Goal: Task Accomplishment & Management: Manage account settings

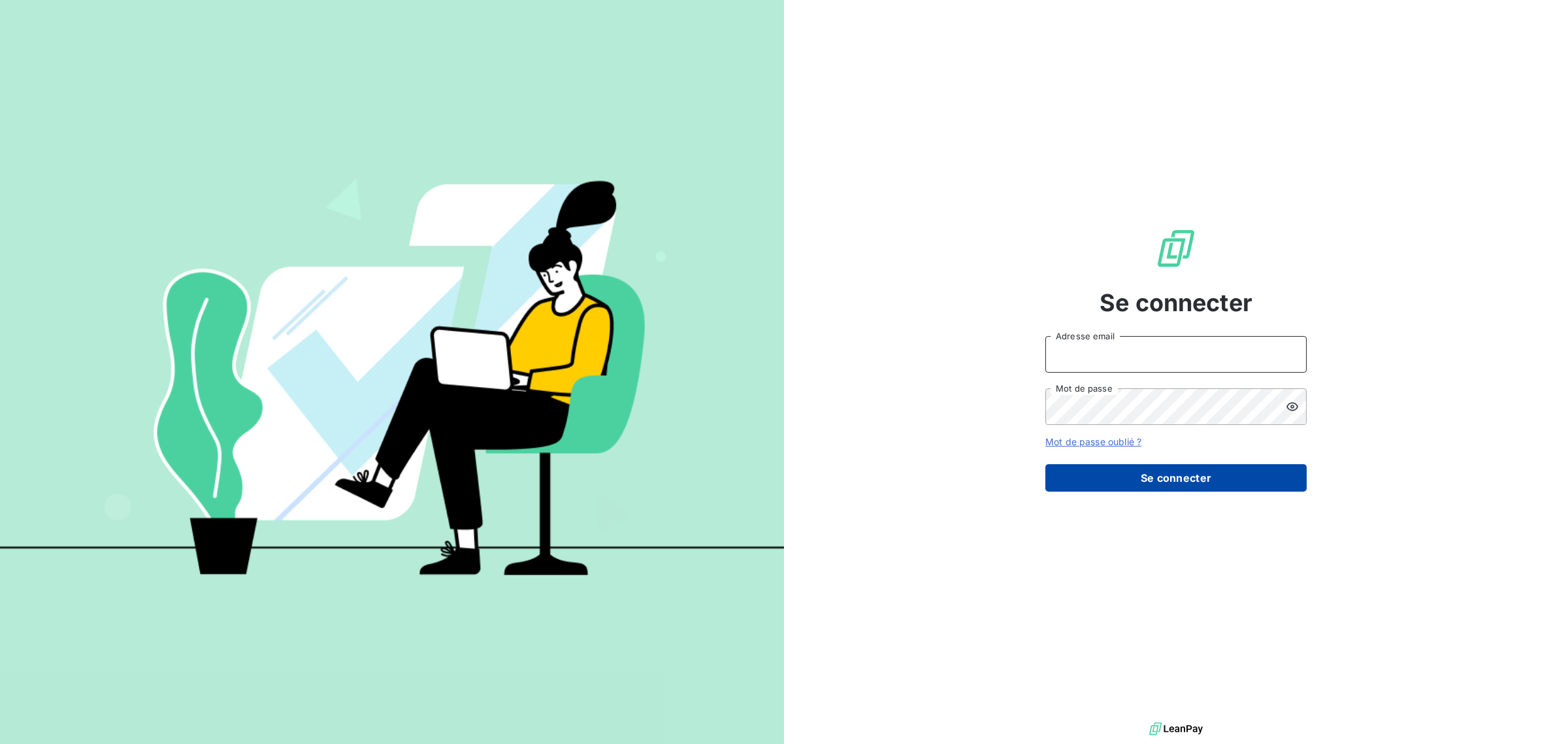
type input "[EMAIL_ADDRESS][DOMAIN_NAME]"
click at [1078, 490] on button "Se connecter" at bounding box center [1175, 477] width 261 height 28
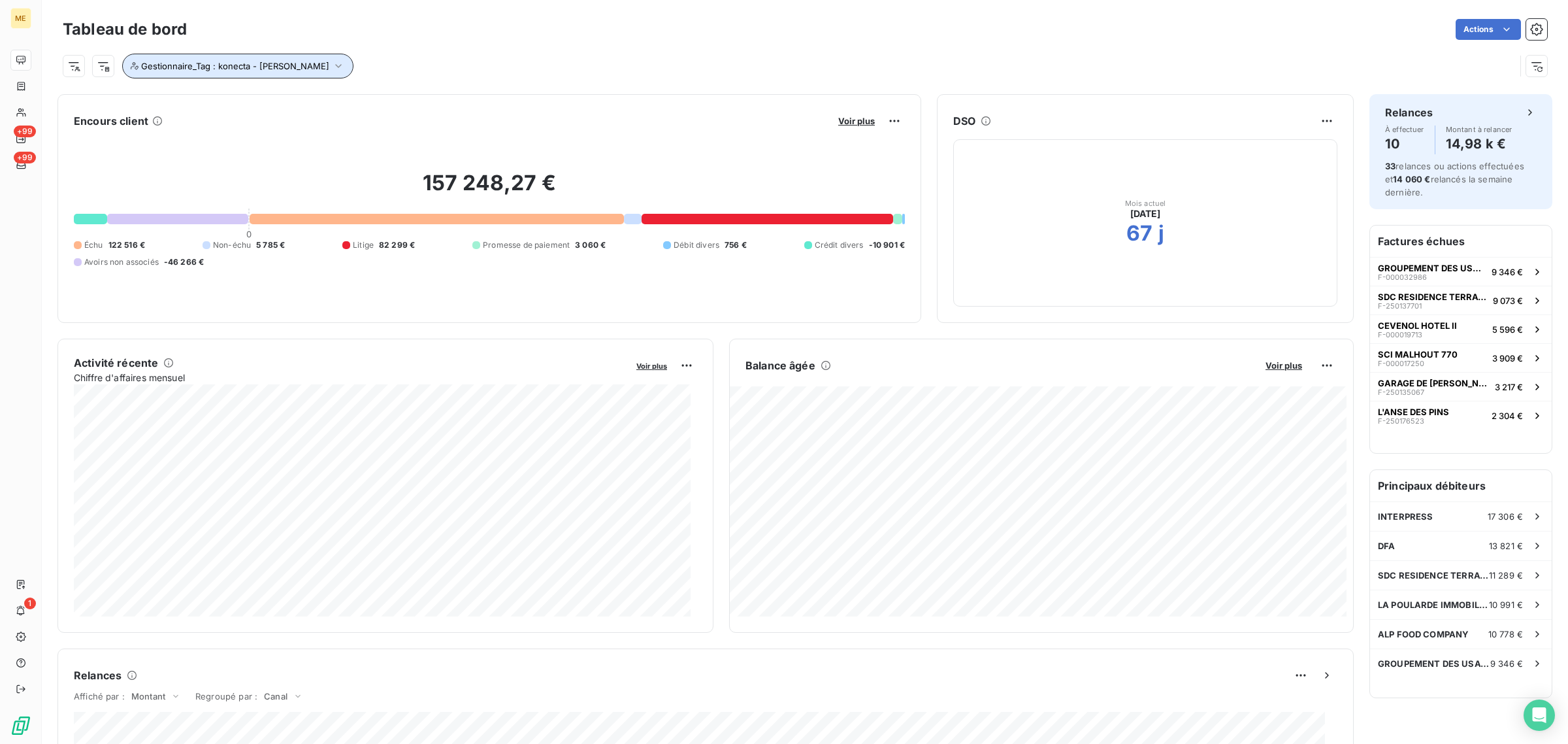
click at [202, 76] on button "Gestionnaire_Tag : konecta - [PERSON_NAME]" at bounding box center [237, 65] width 231 height 25
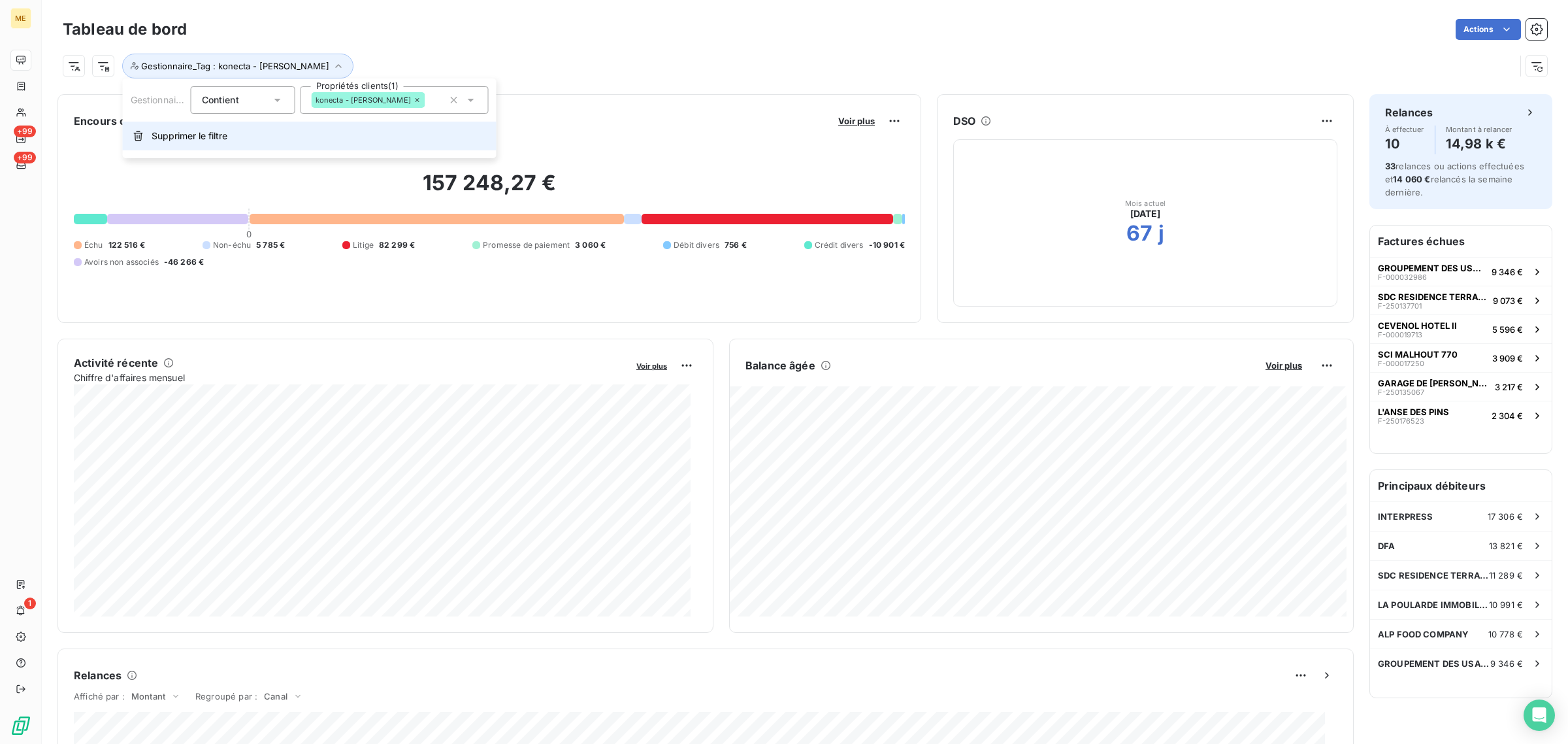
click at [200, 128] on button "Supprimer le filtre" at bounding box center [310, 136] width 374 height 29
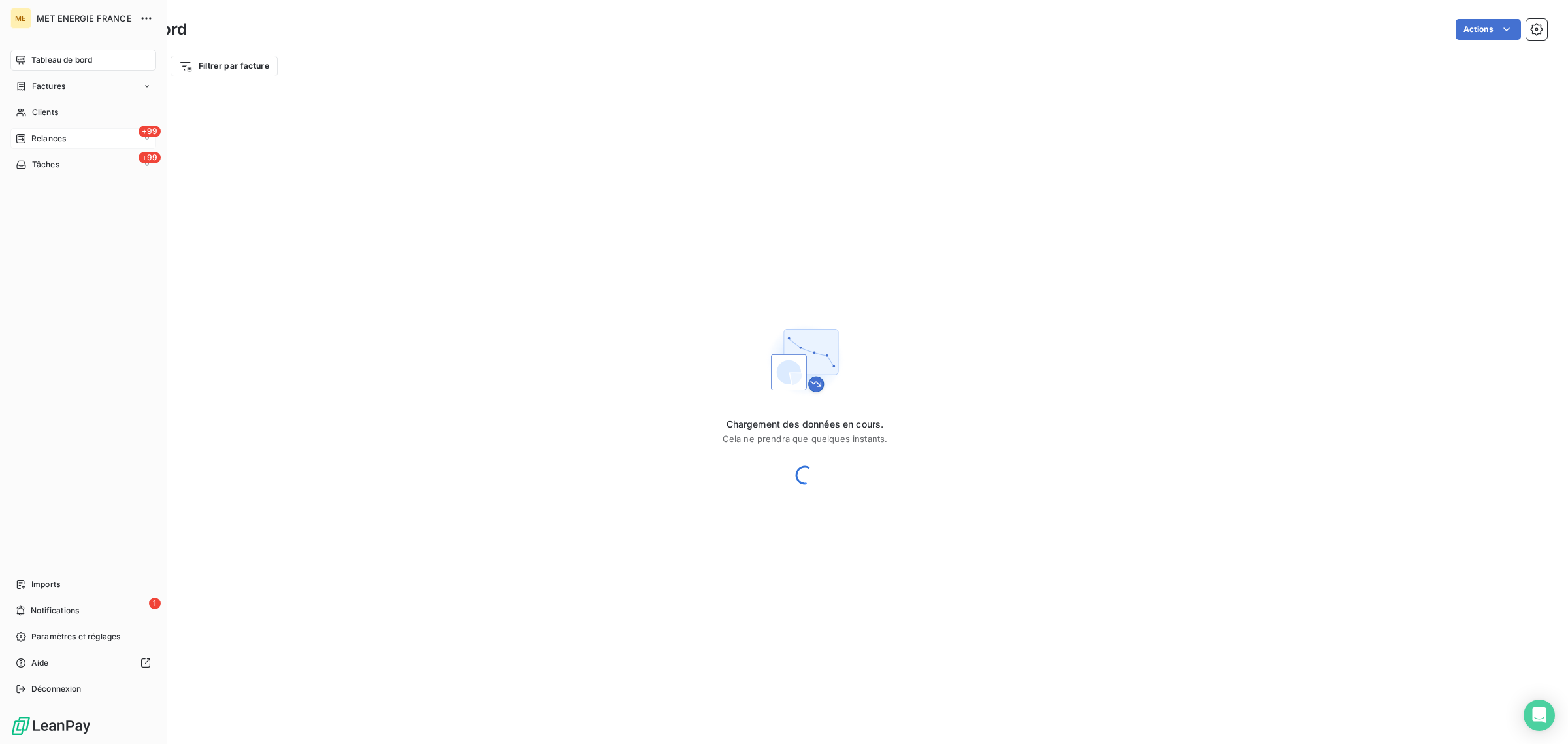
click at [21, 142] on icon at bounding box center [20, 138] width 10 height 10
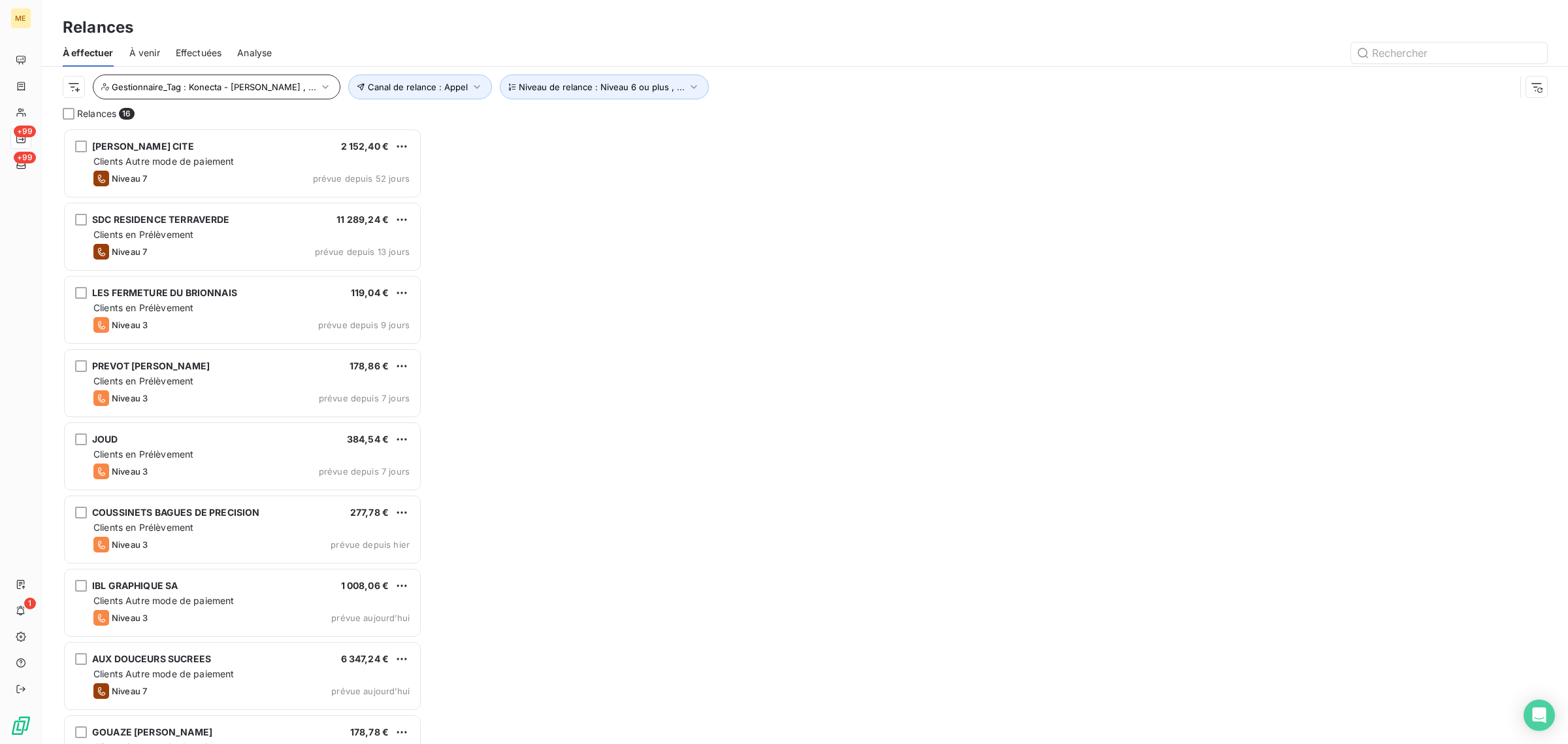
scroll to position [604, 347]
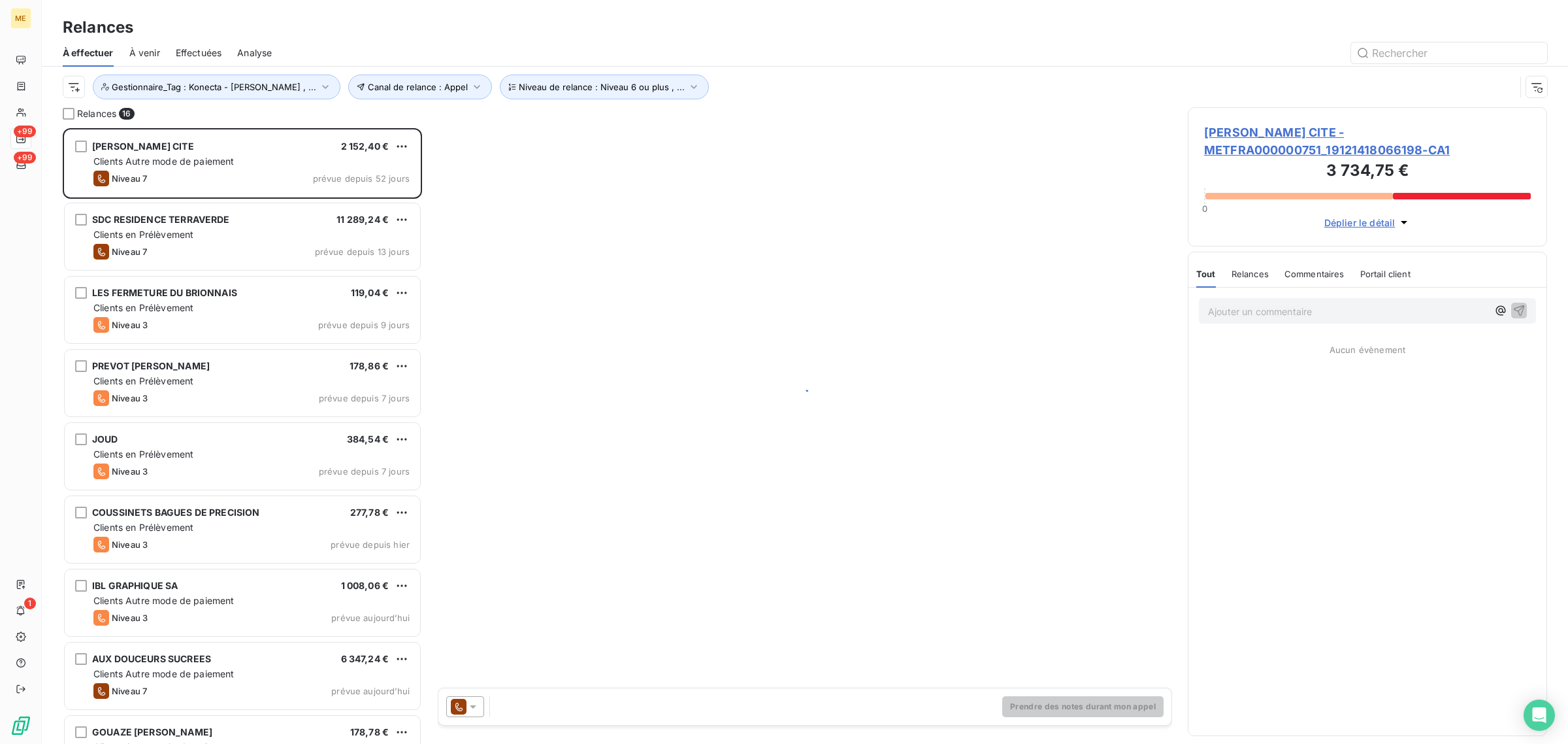
click at [194, 57] on span "Effectuées" at bounding box center [198, 53] width 47 height 13
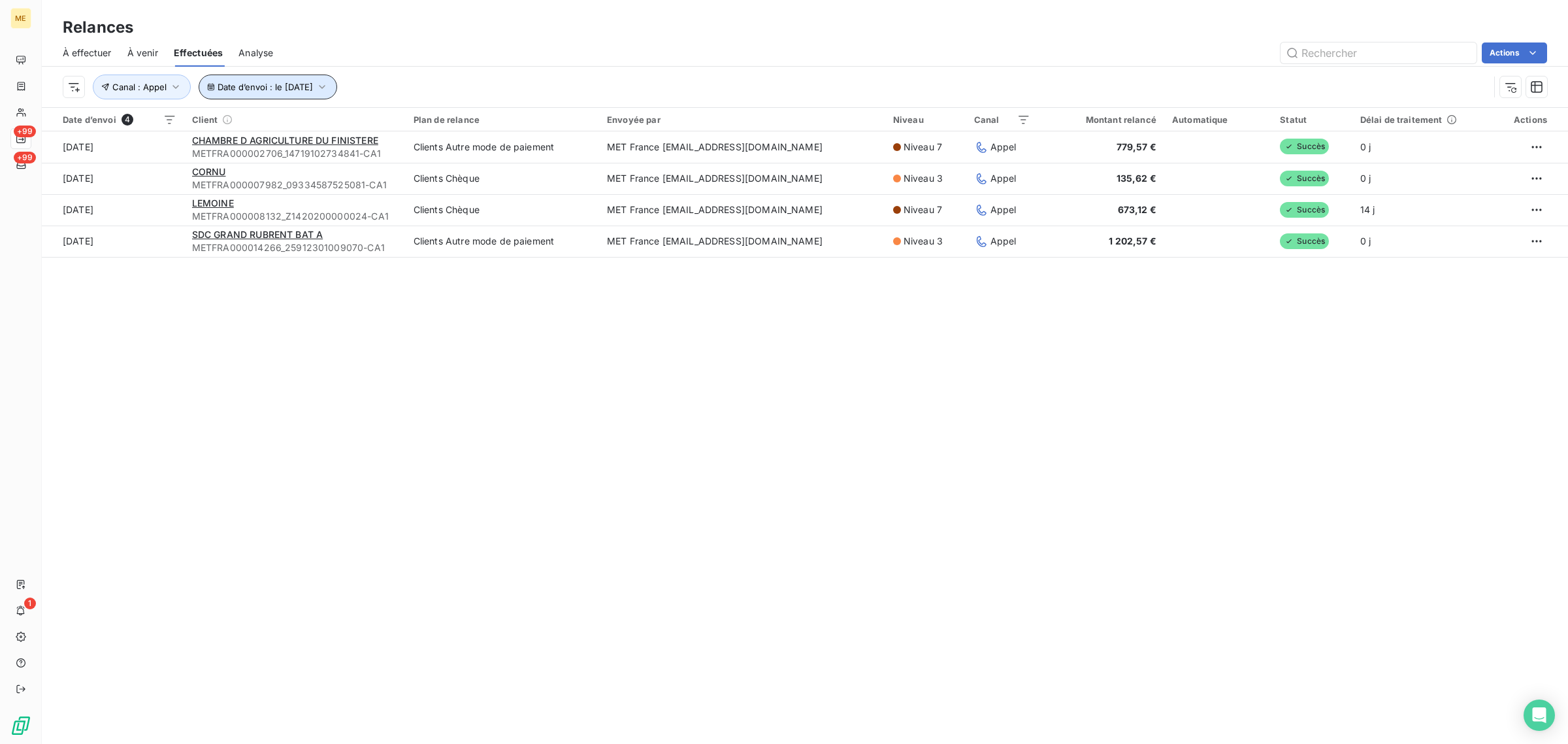
click at [224, 84] on span "Date d’envoi : le [DATE]" at bounding box center [264, 86] width 95 height 10
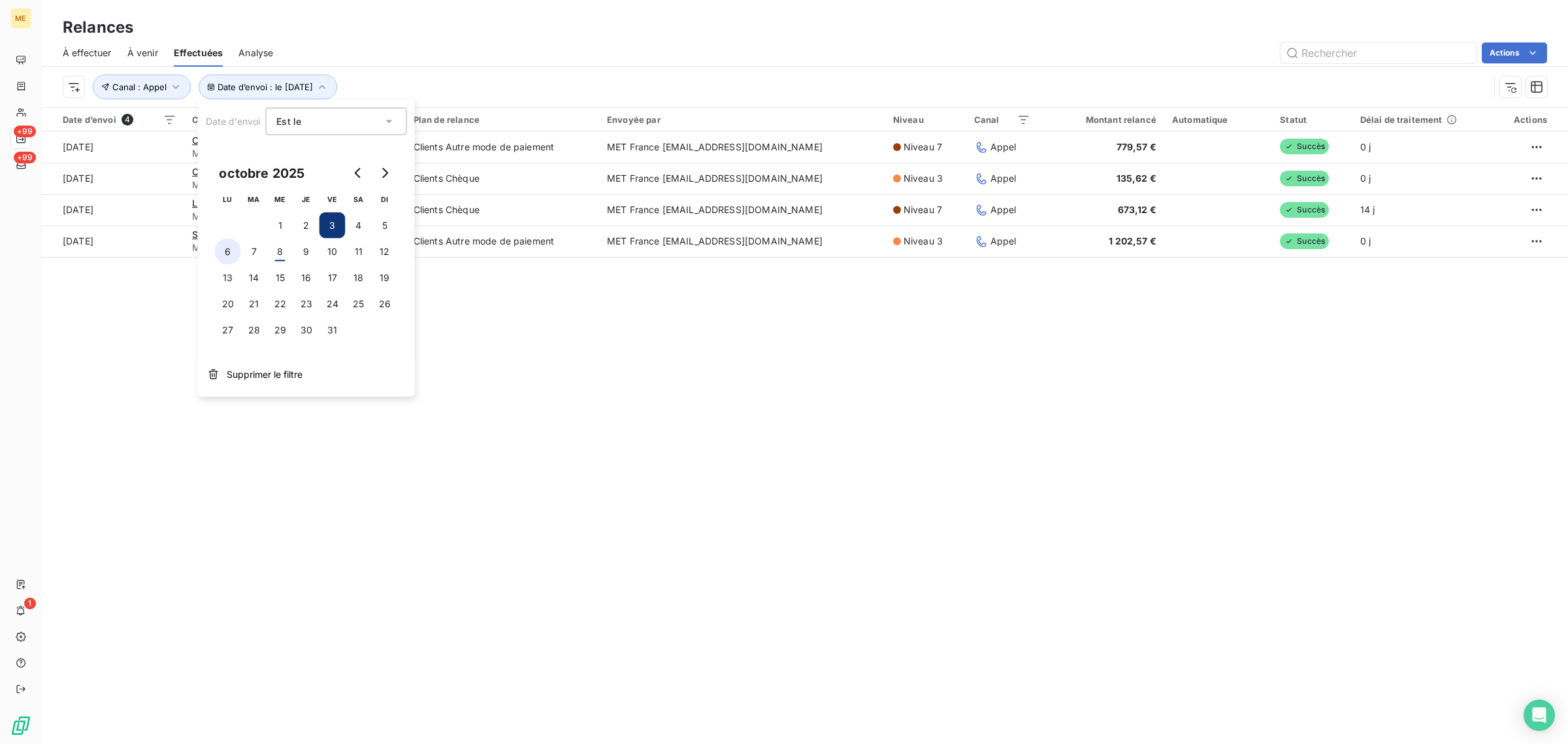
click at [238, 257] on button "6" at bounding box center [228, 251] width 26 height 26
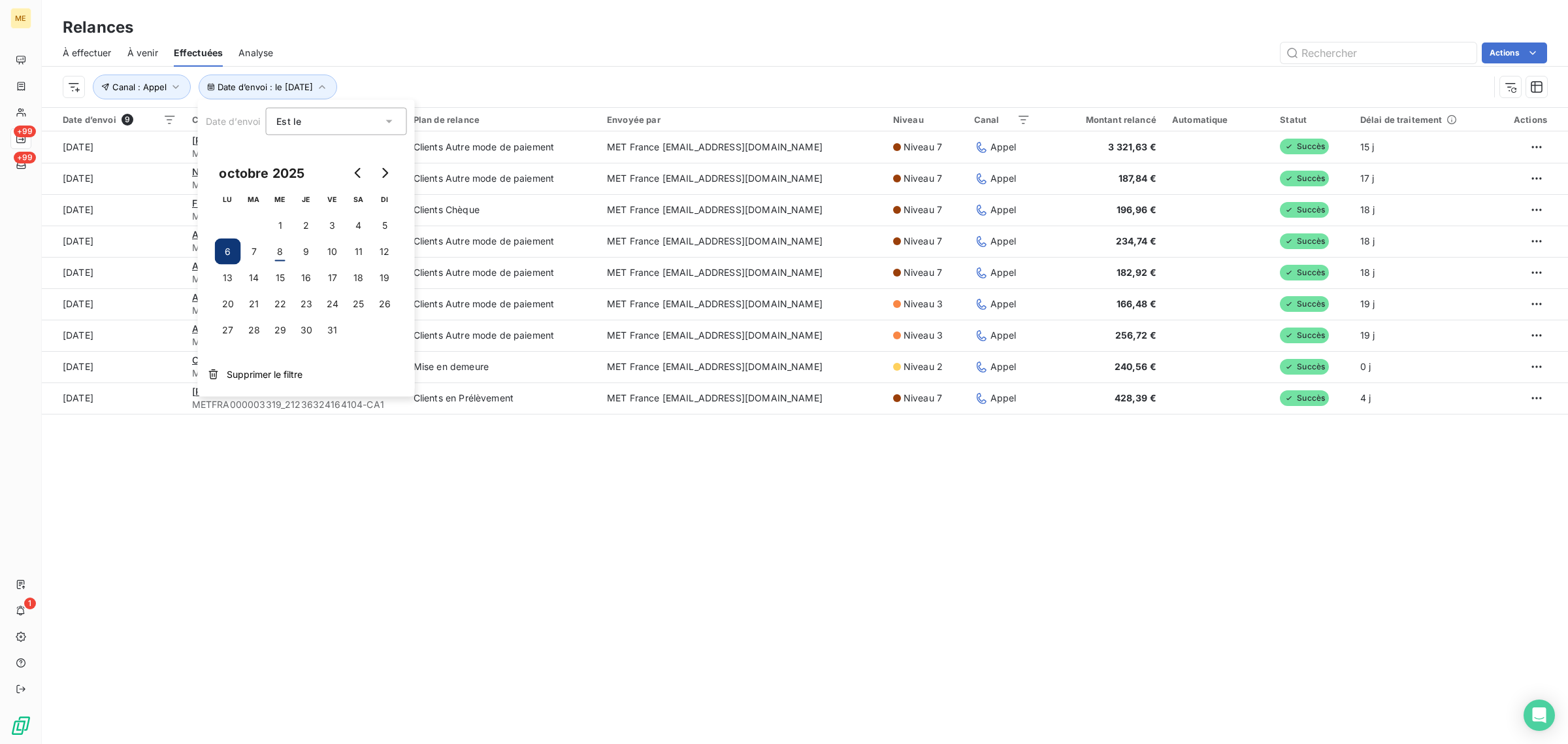
click at [347, 549] on div "Relances À effectuer À venir Effectuées Analyse Actions Date d’envoi : le [DATE…" at bounding box center [805, 372] width 1526 height 744
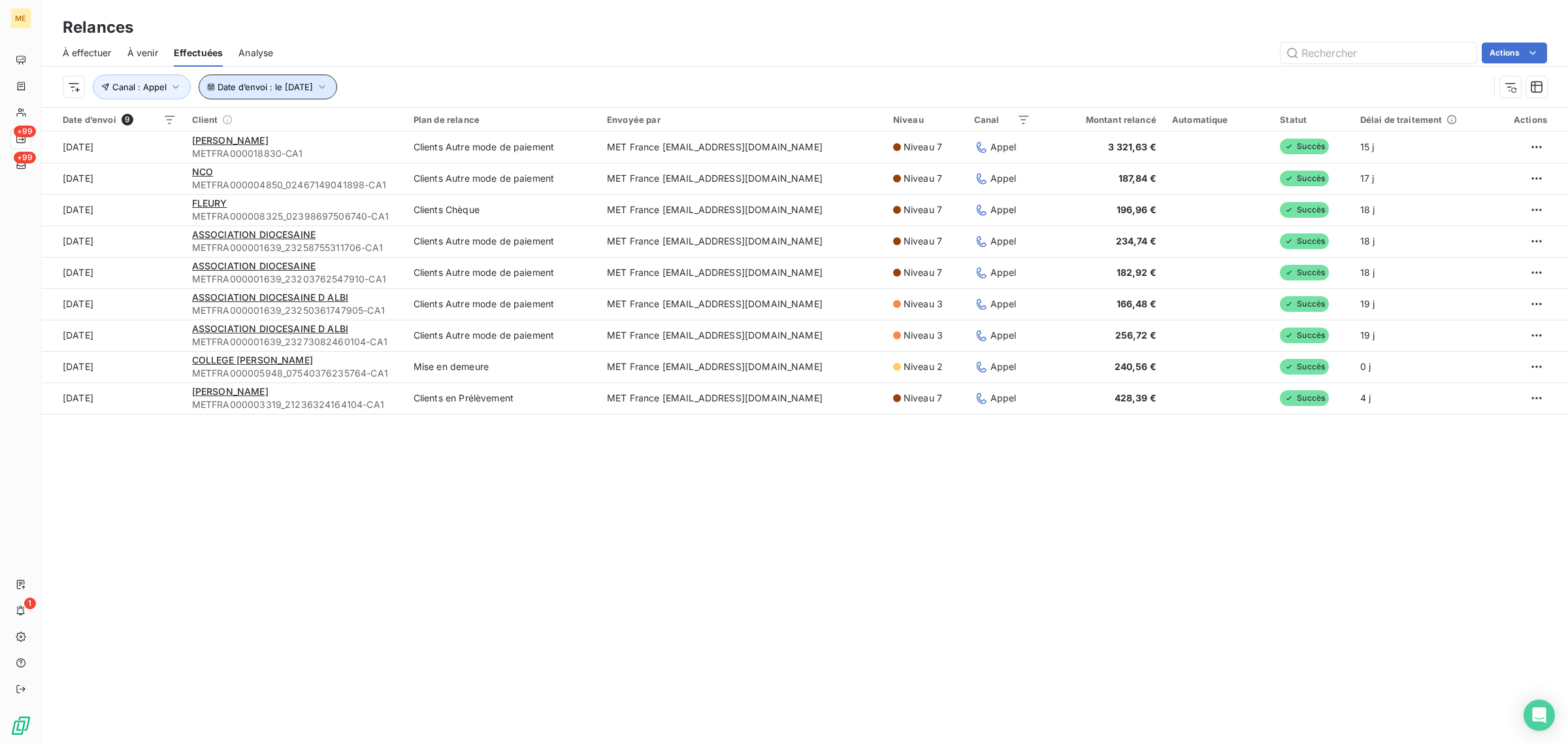
click at [244, 93] on button "Date d’envoi : le [DATE]" at bounding box center [267, 86] width 138 height 25
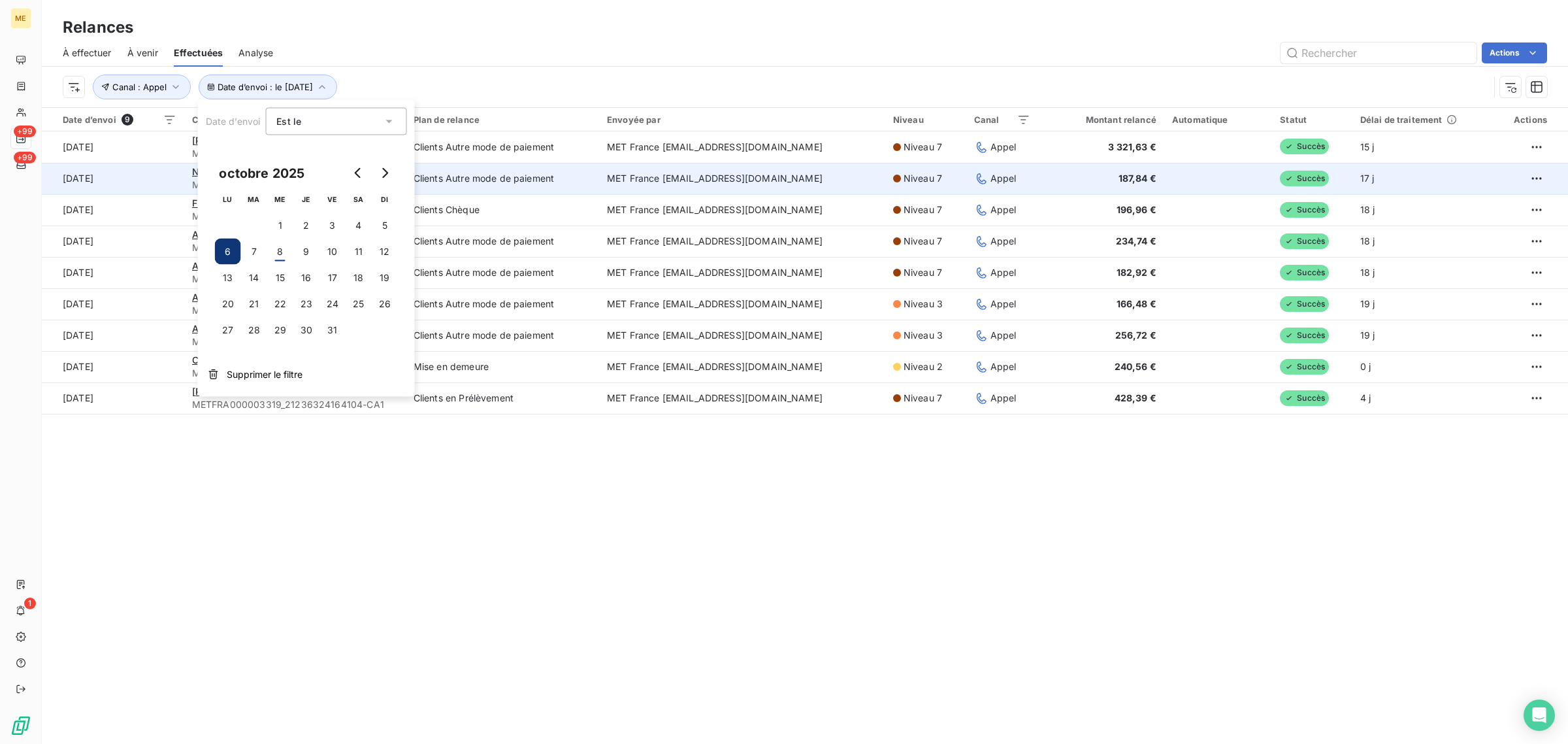
click at [517, 163] on td "Clients Autre mode de paiement" at bounding box center [502, 178] width 194 height 31
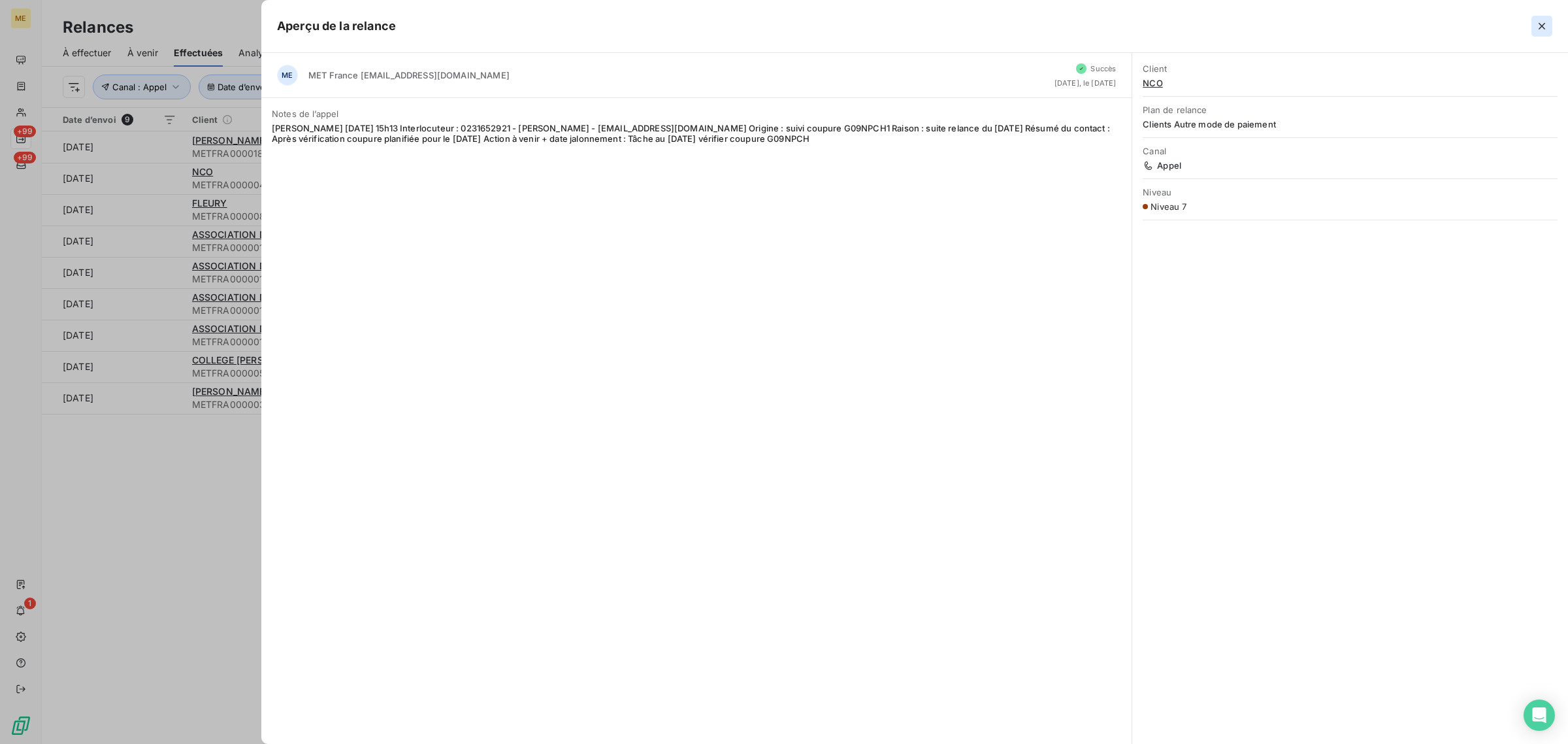
click at [1537, 27] on icon "button" at bounding box center [1541, 26] width 13 height 13
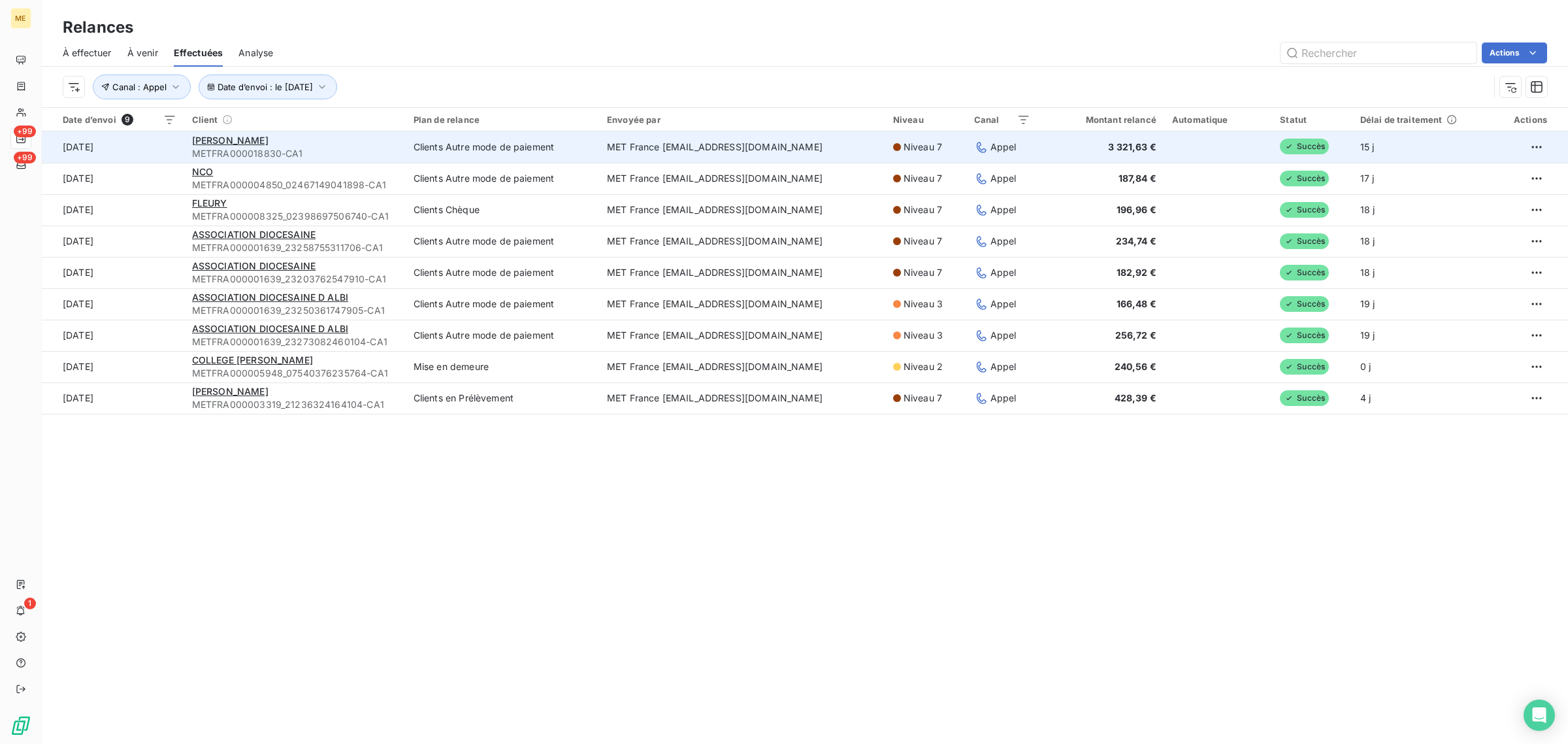
click at [362, 142] on div "[PERSON_NAME]" at bounding box center [295, 140] width 206 height 13
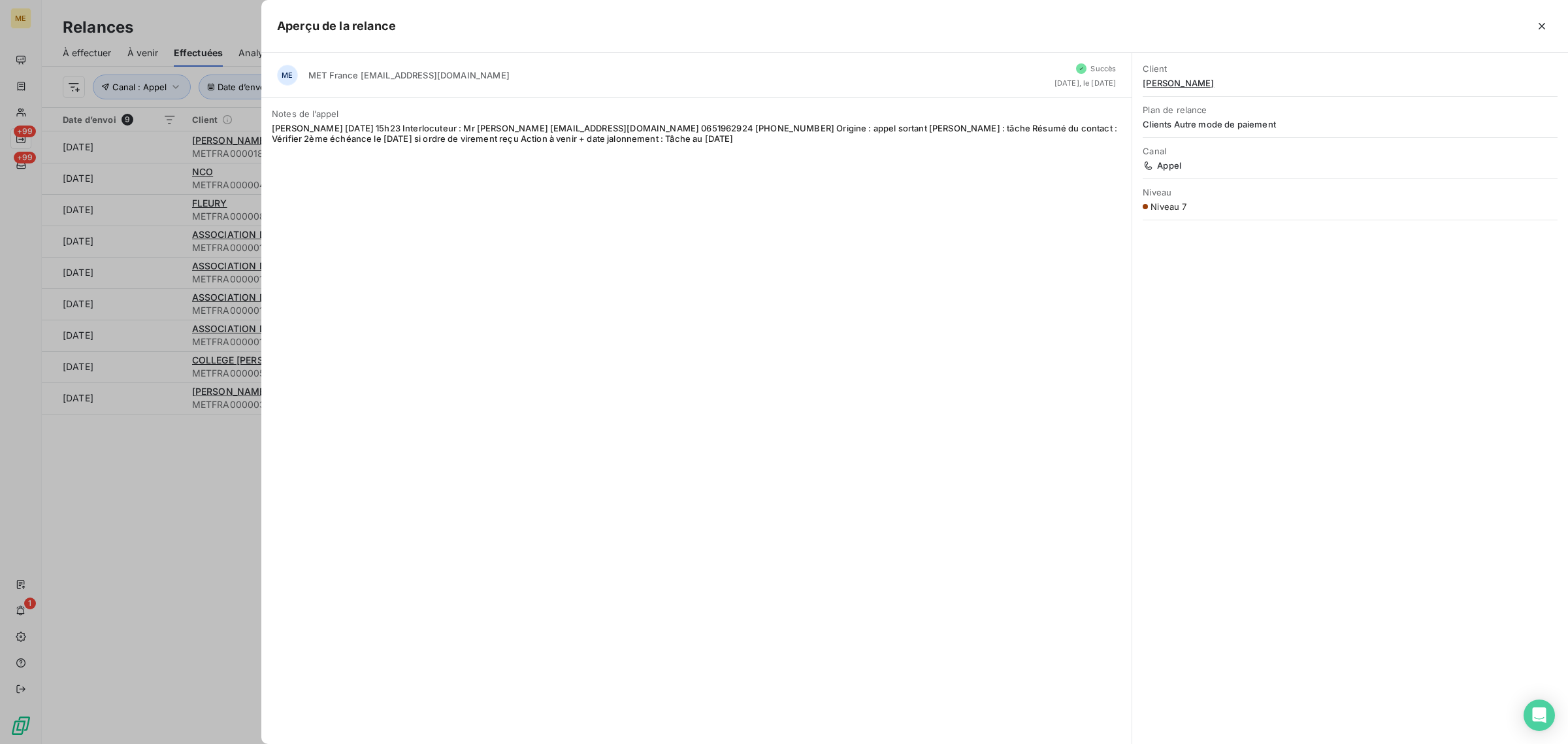
click at [163, 182] on div at bounding box center [784, 372] width 1568 height 744
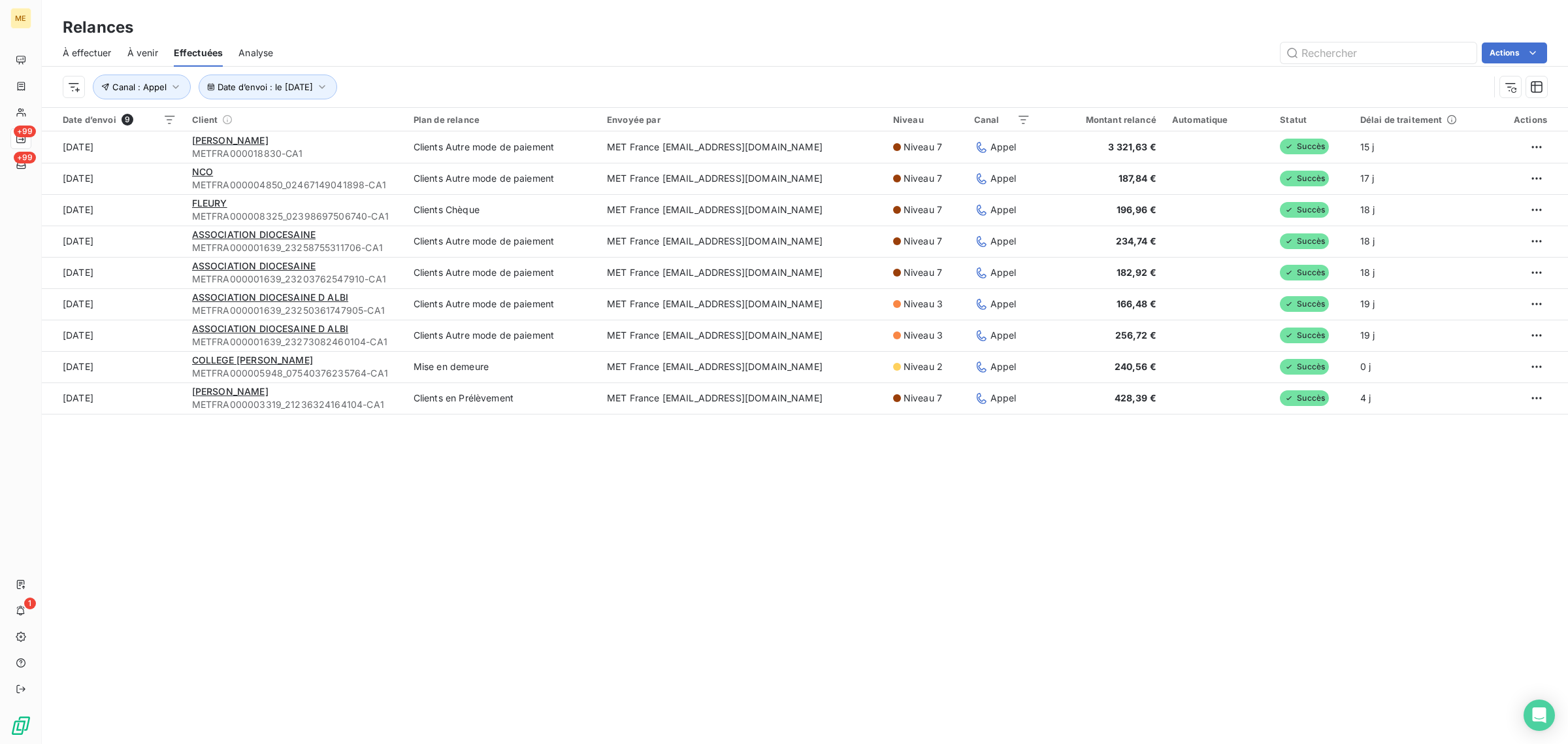
click at [163, 182] on td "[DATE]" at bounding box center [113, 178] width 142 height 31
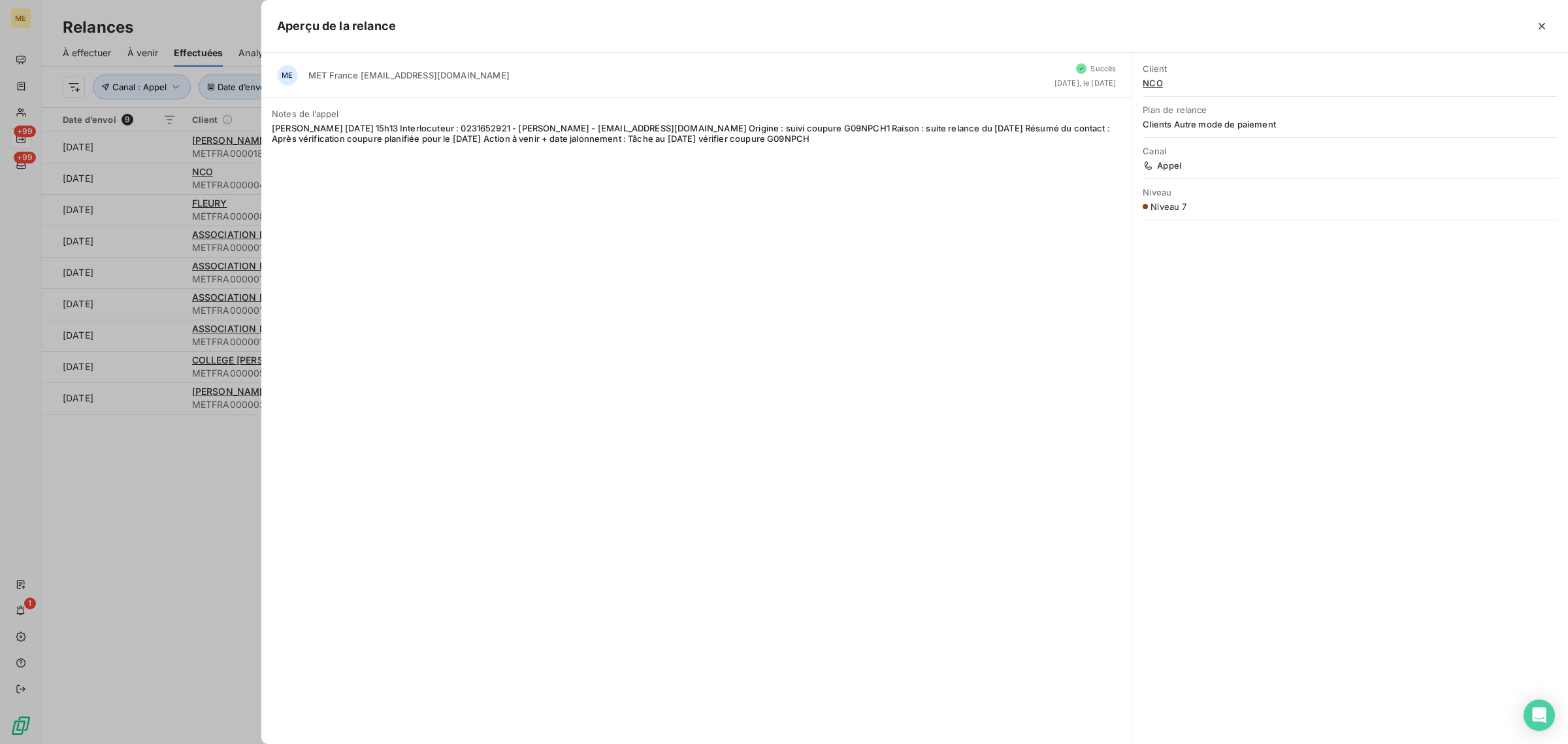
click at [140, 207] on div at bounding box center [784, 372] width 1568 height 744
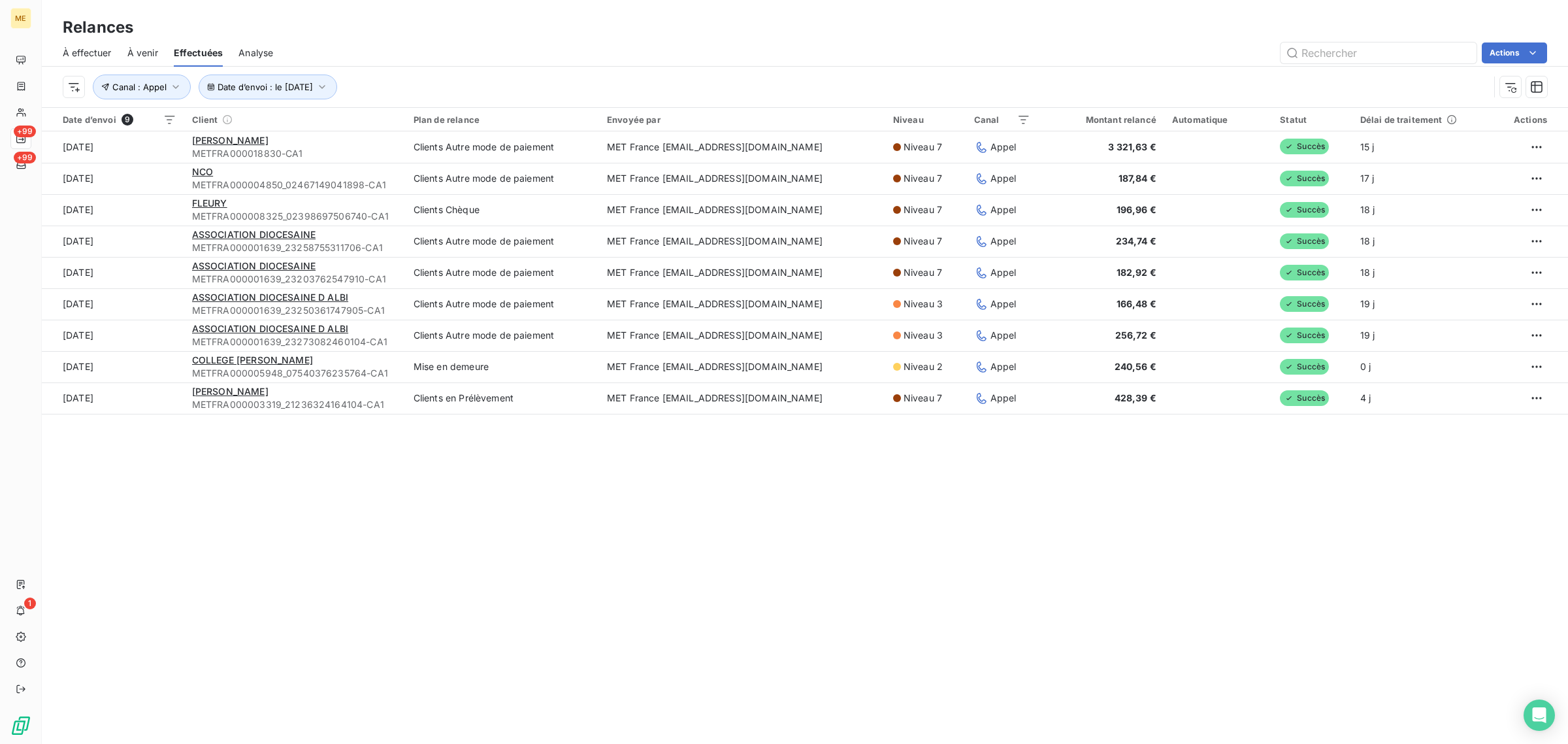
click at [140, 207] on td "[DATE]" at bounding box center [113, 210] width 142 height 31
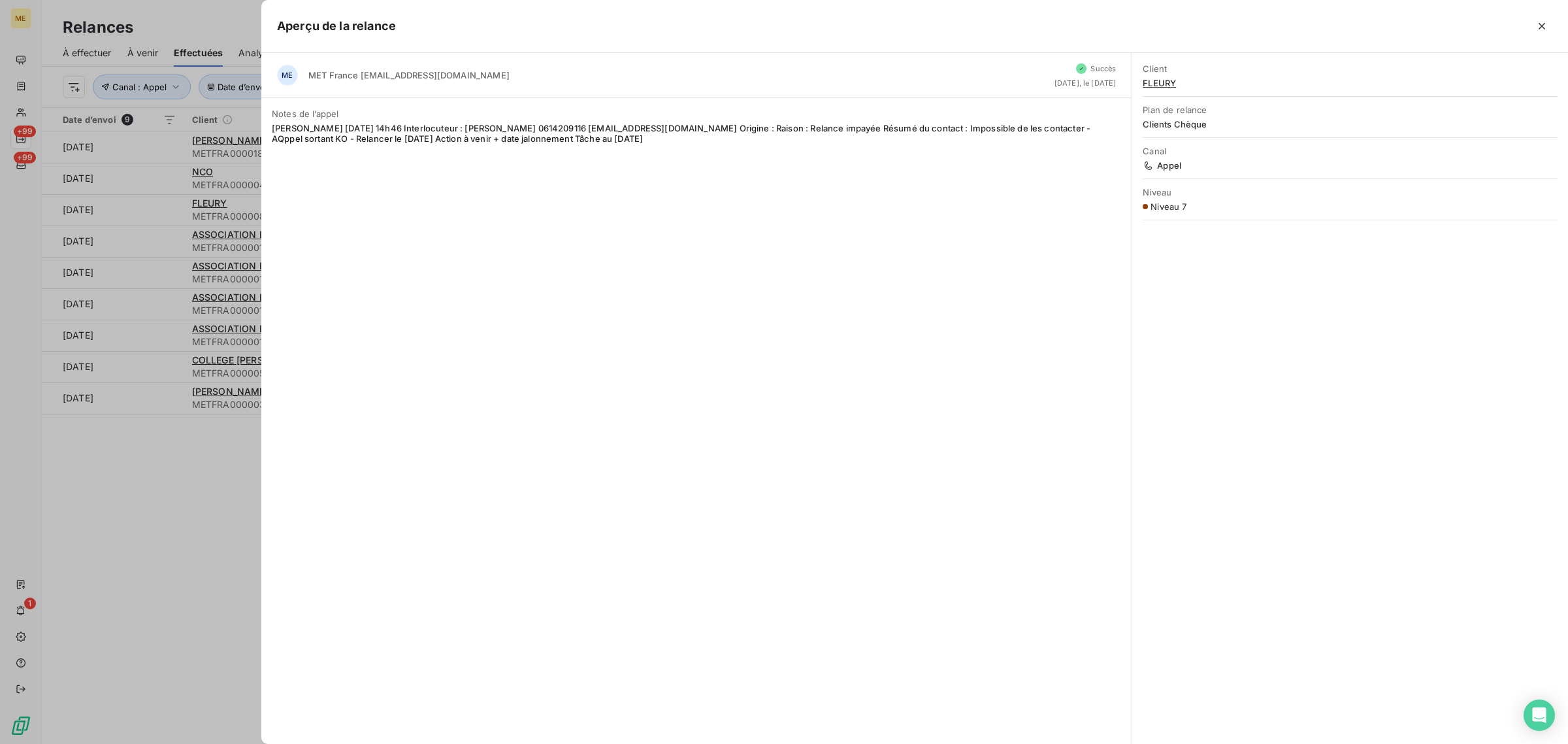
click at [140, 207] on div at bounding box center [784, 372] width 1568 height 744
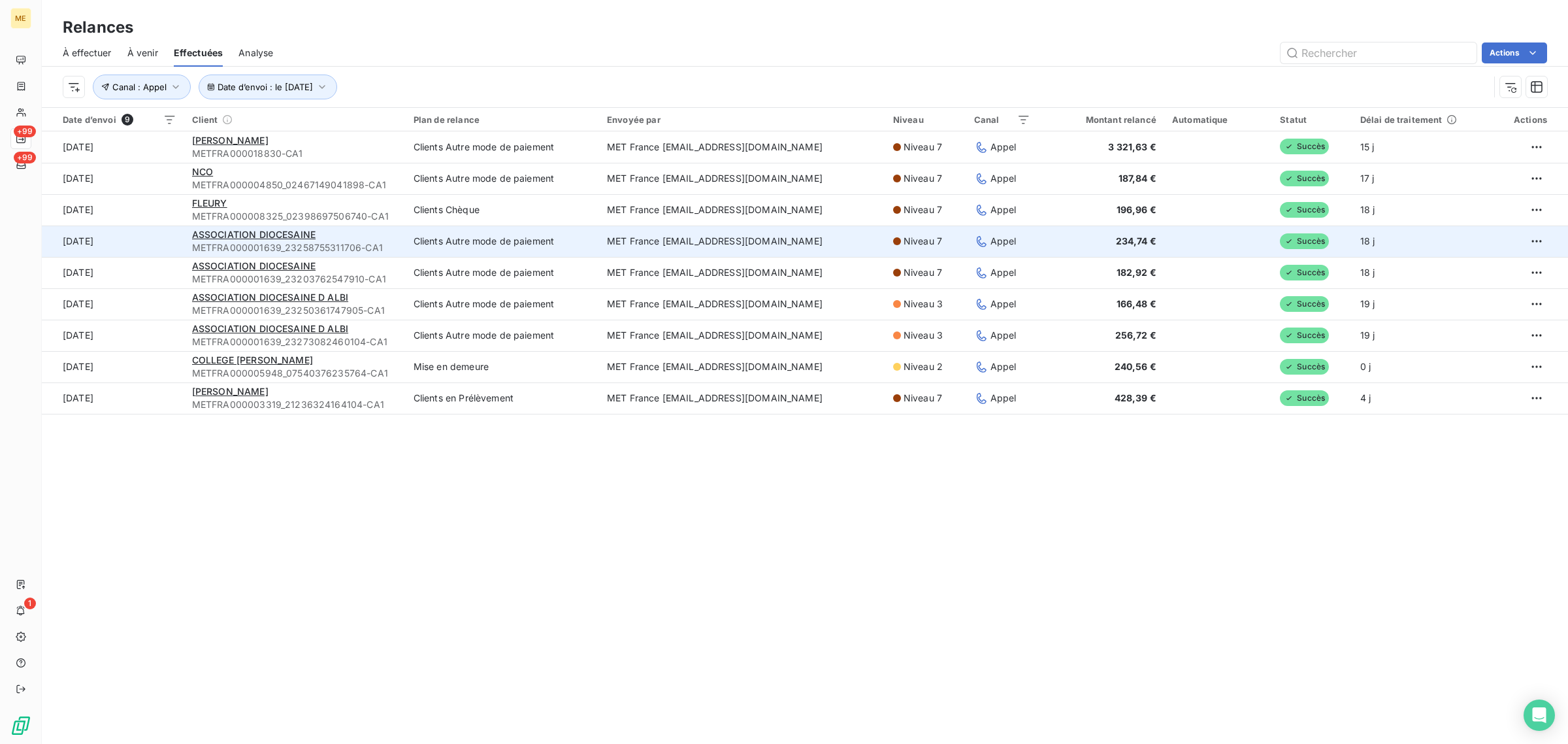
click at [144, 242] on td "[DATE]" at bounding box center [113, 241] width 142 height 31
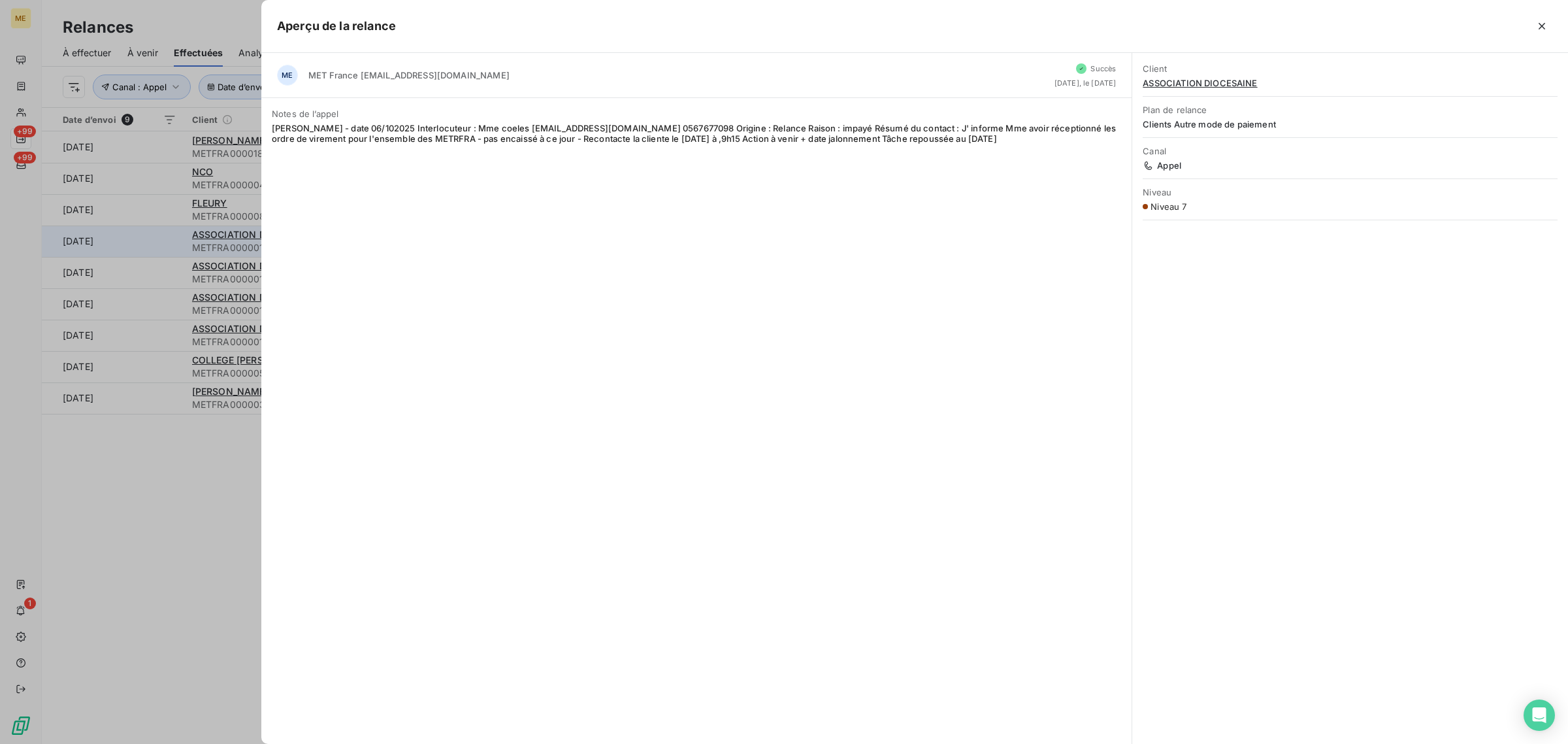
click at [144, 242] on div at bounding box center [784, 372] width 1568 height 744
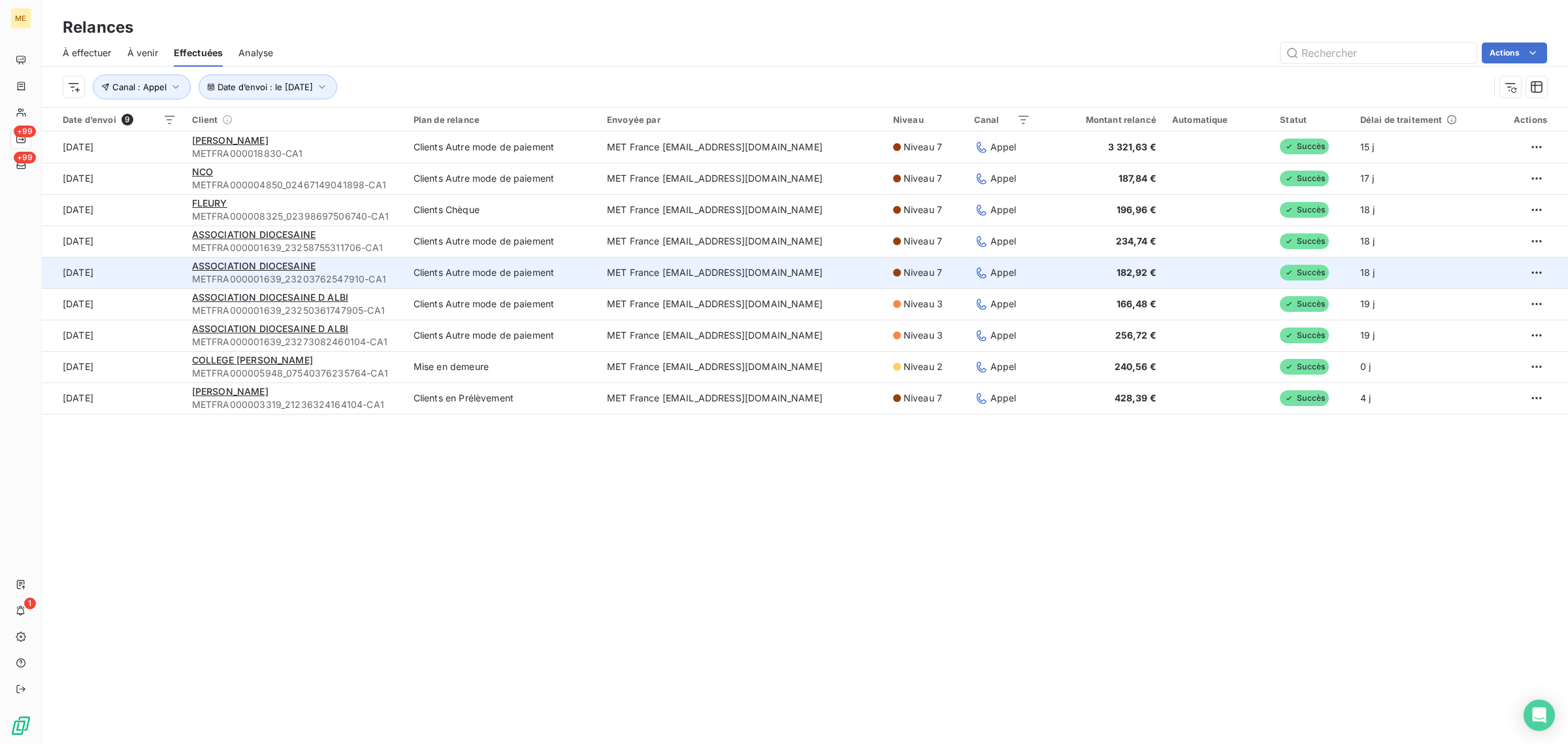
click at [142, 261] on td "[DATE]" at bounding box center [113, 273] width 142 height 31
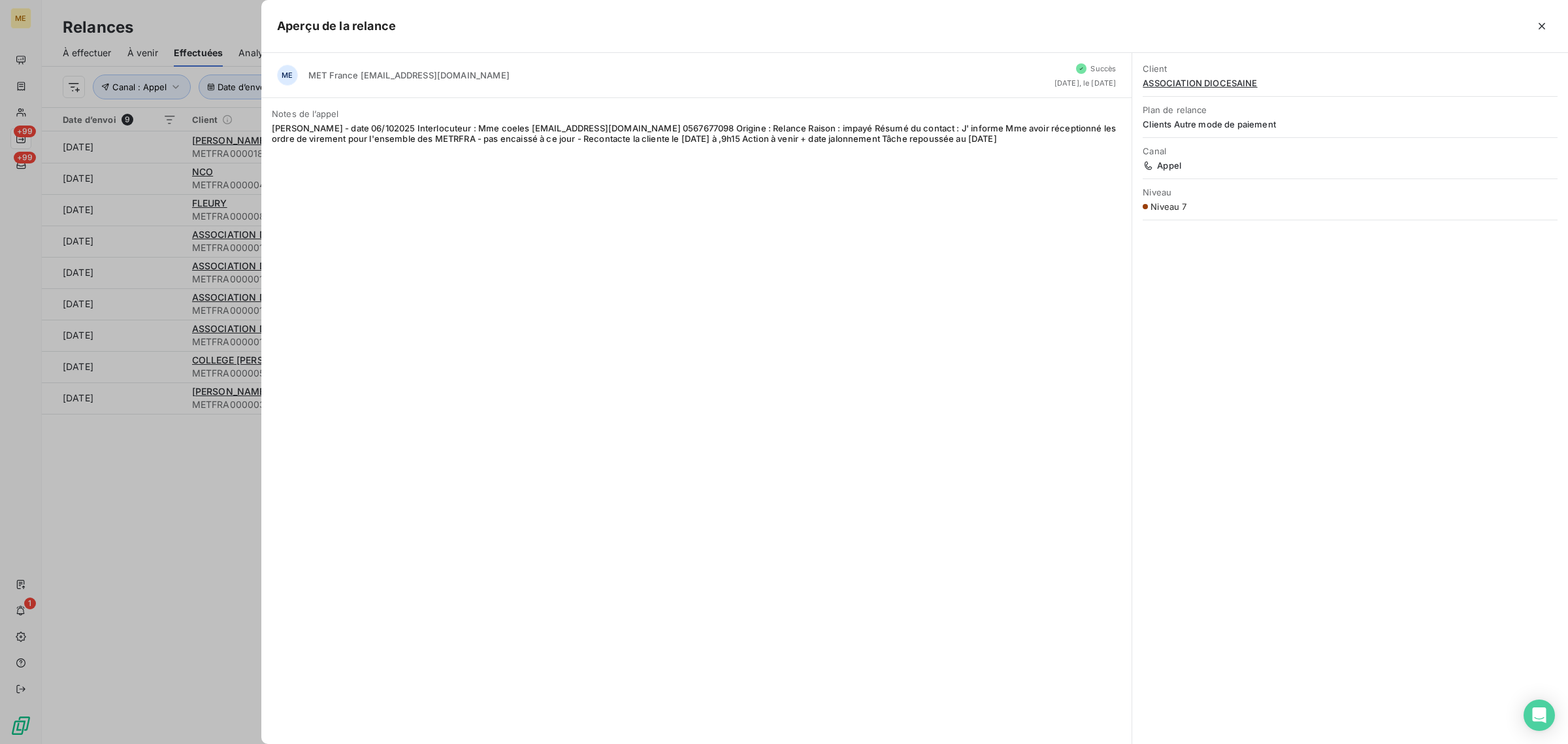
click at [158, 304] on div at bounding box center [784, 372] width 1568 height 744
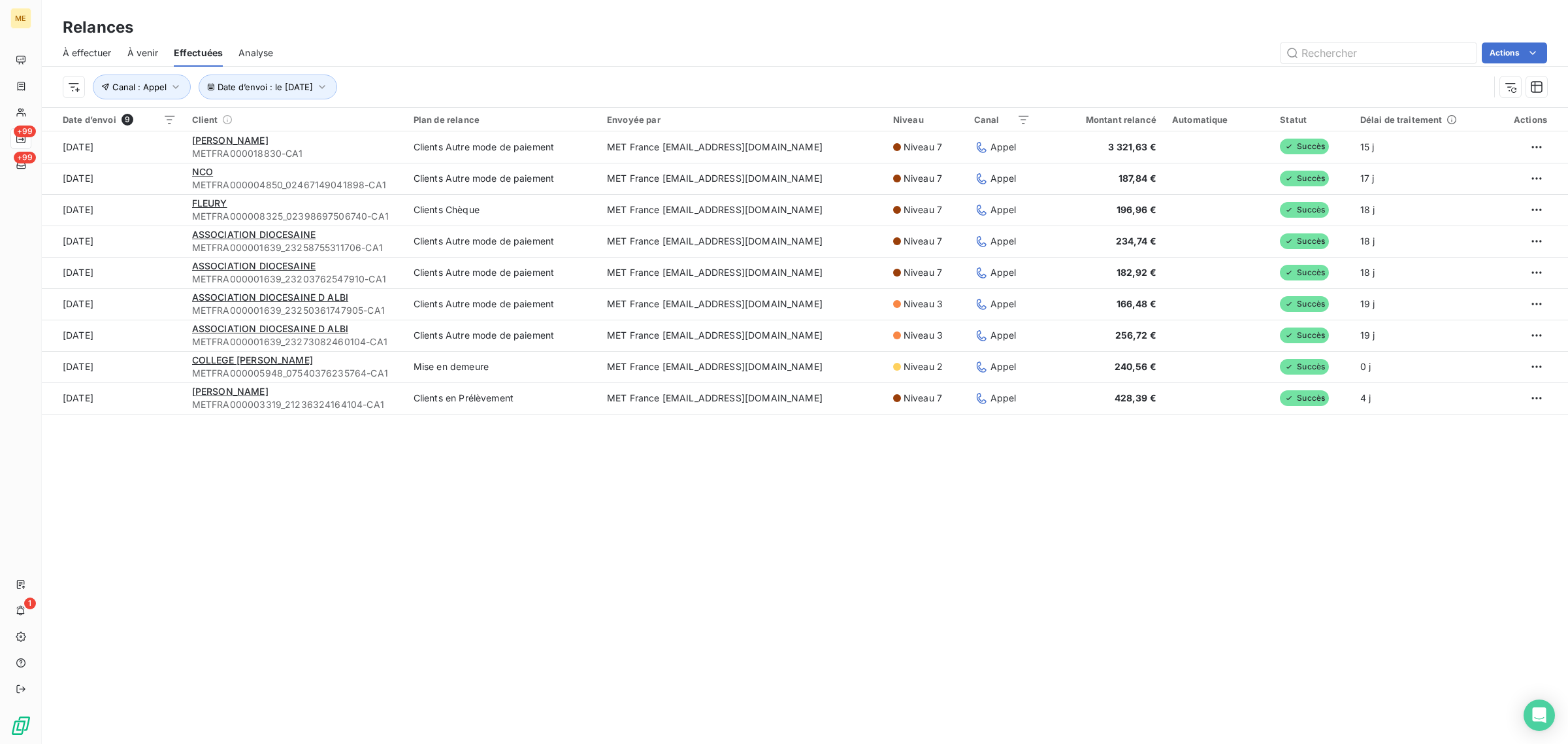
click at [158, 304] on td "[DATE]" at bounding box center [113, 304] width 142 height 31
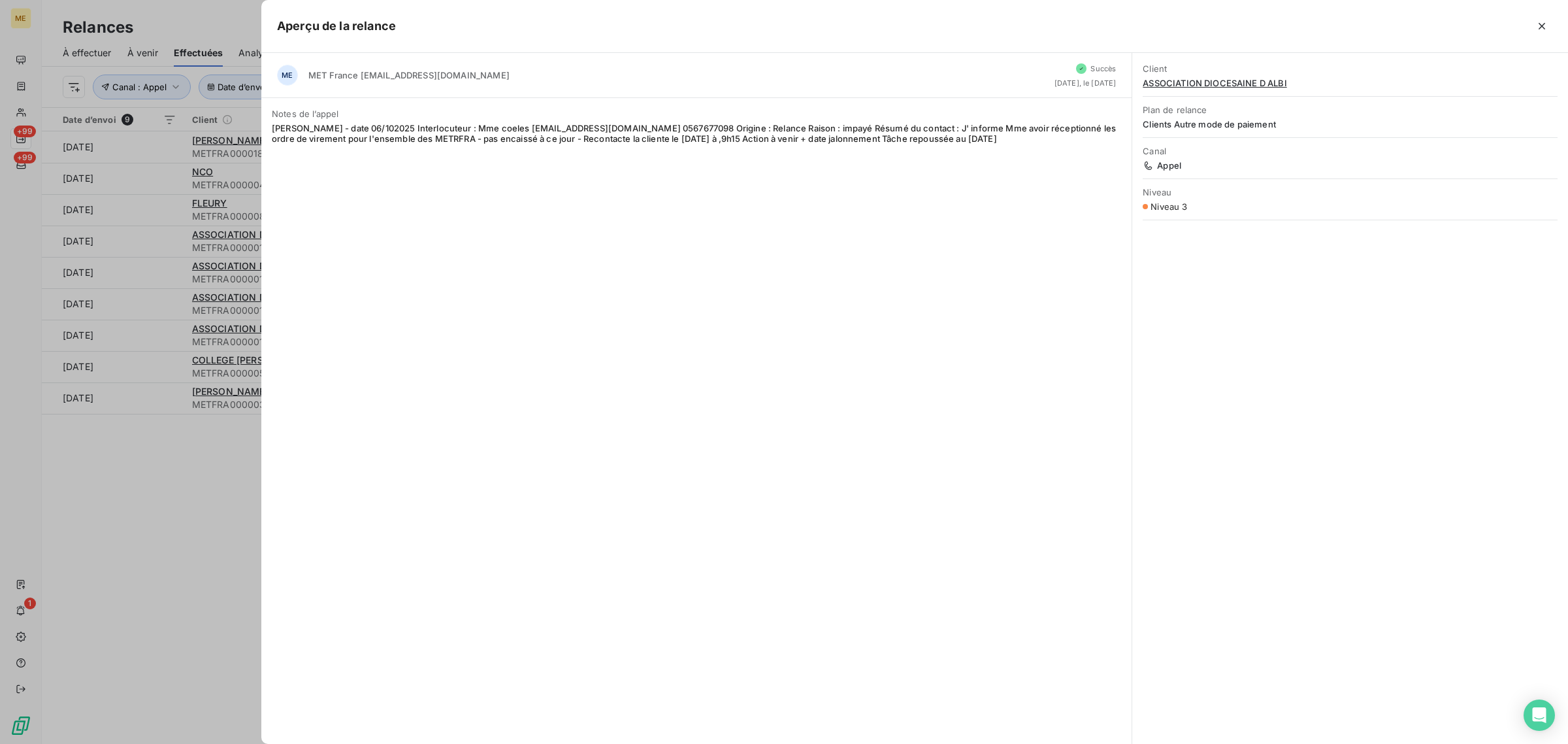
click at [155, 342] on div at bounding box center [784, 372] width 1568 height 744
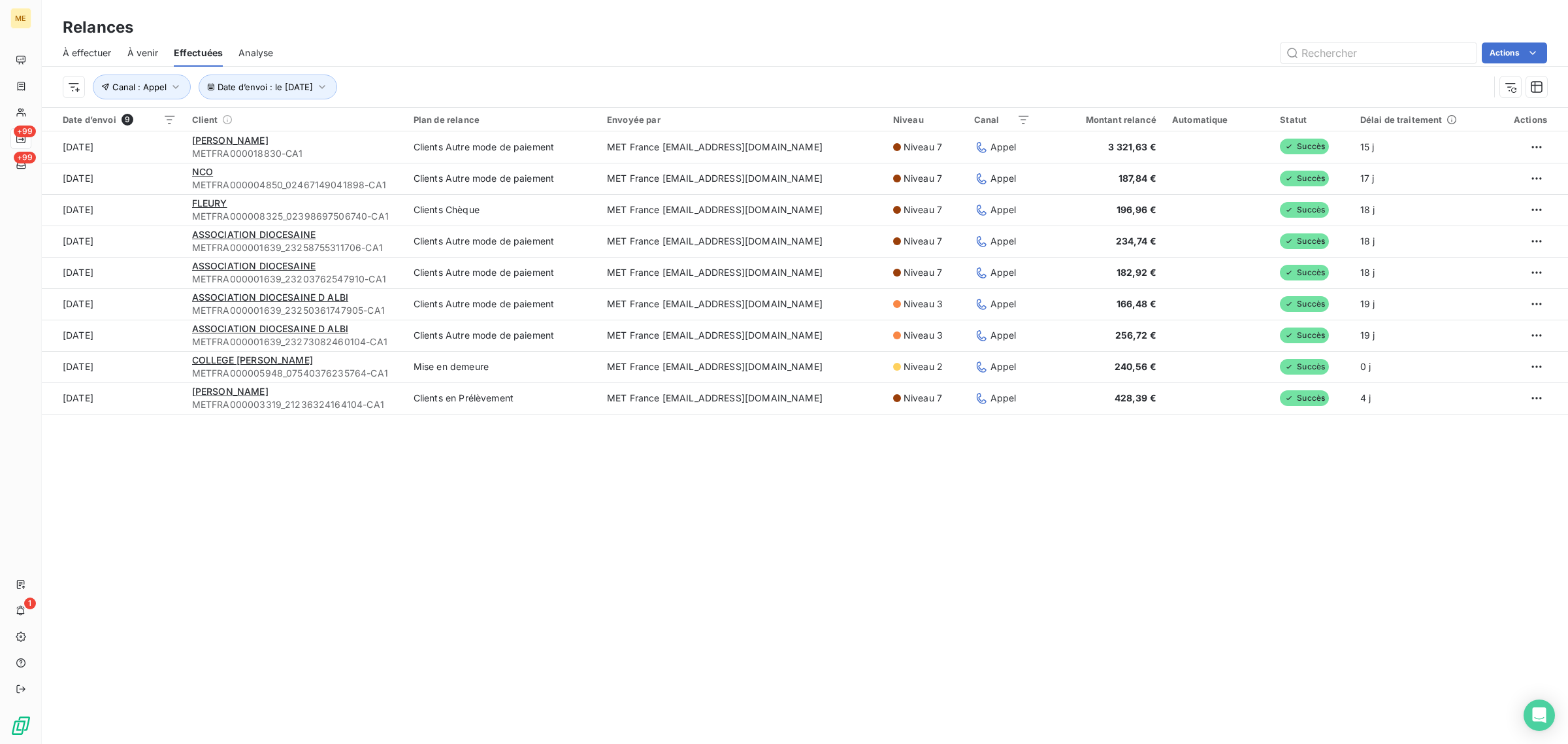
click at [155, 342] on td "[DATE]" at bounding box center [113, 335] width 142 height 31
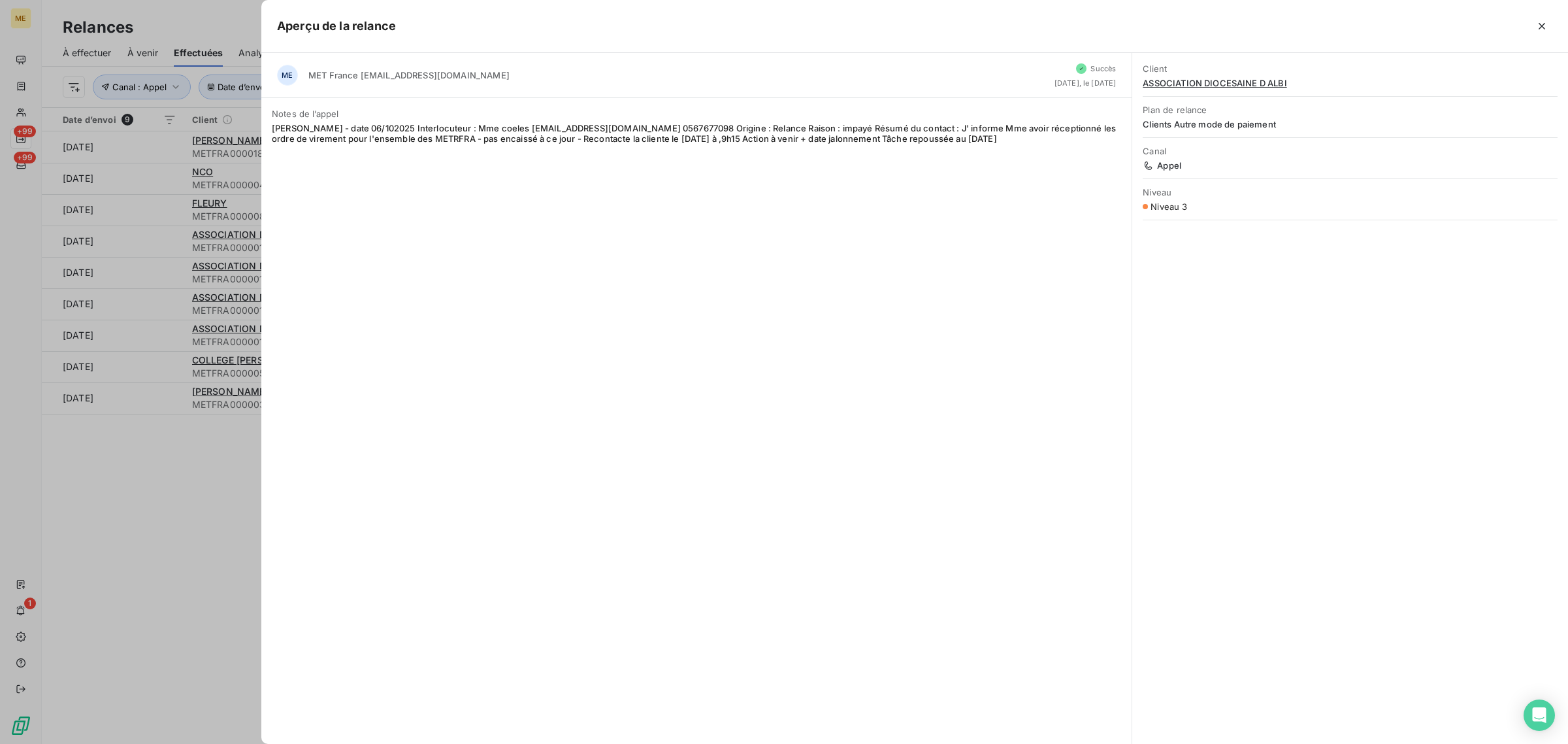
click at [193, 354] on div at bounding box center [784, 372] width 1568 height 744
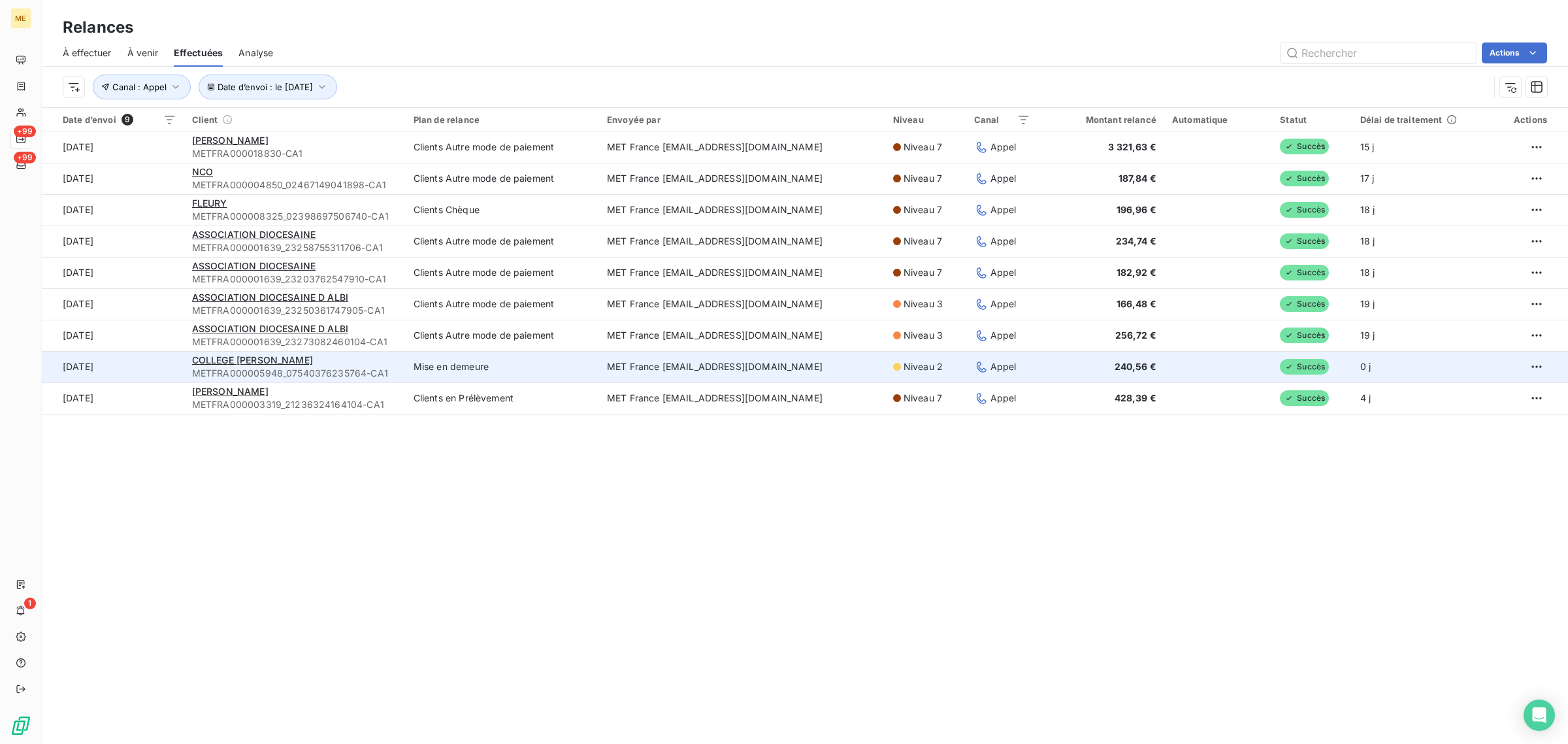
click at [139, 356] on td "[DATE]" at bounding box center [113, 367] width 142 height 31
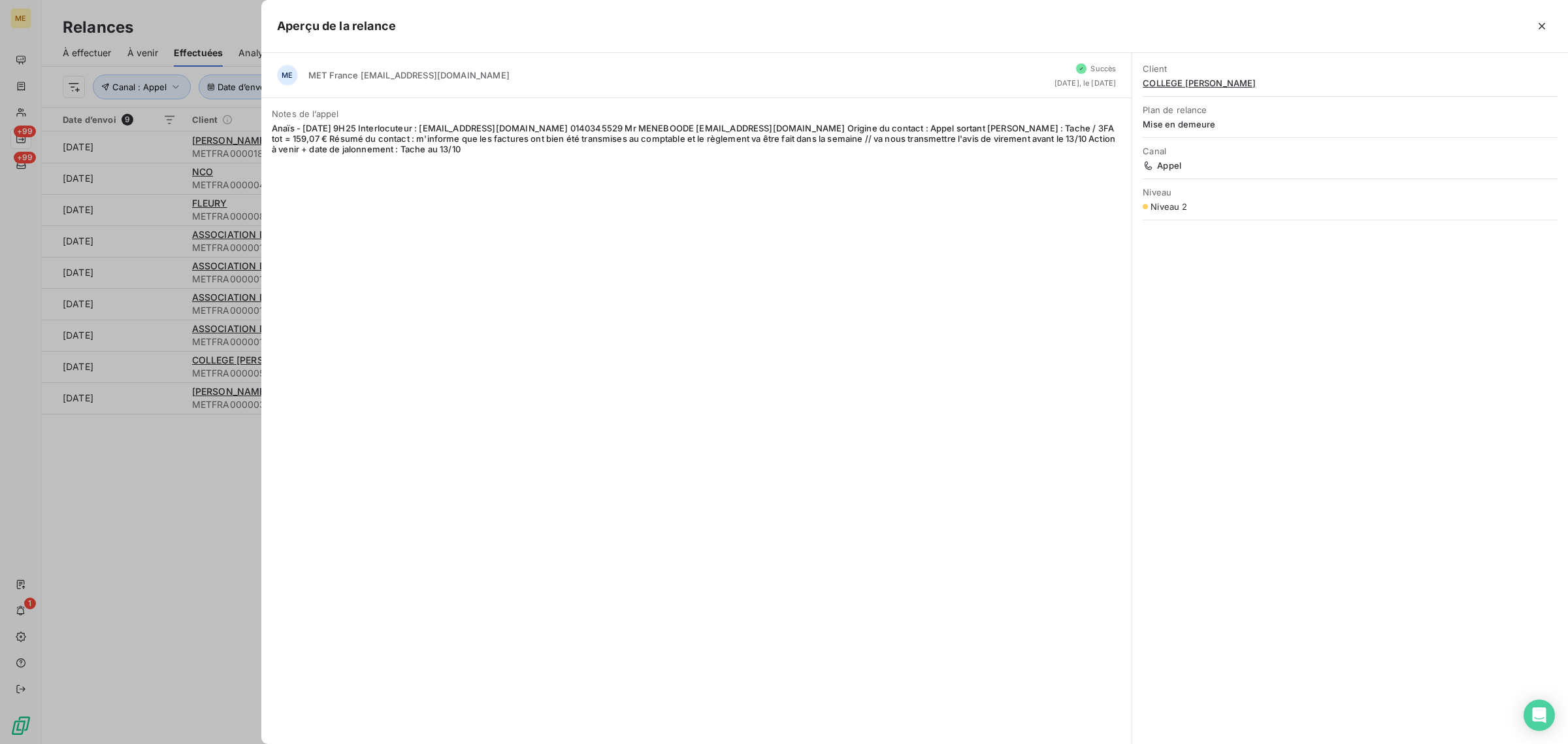
click at [134, 394] on div at bounding box center [784, 372] width 1568 height 744
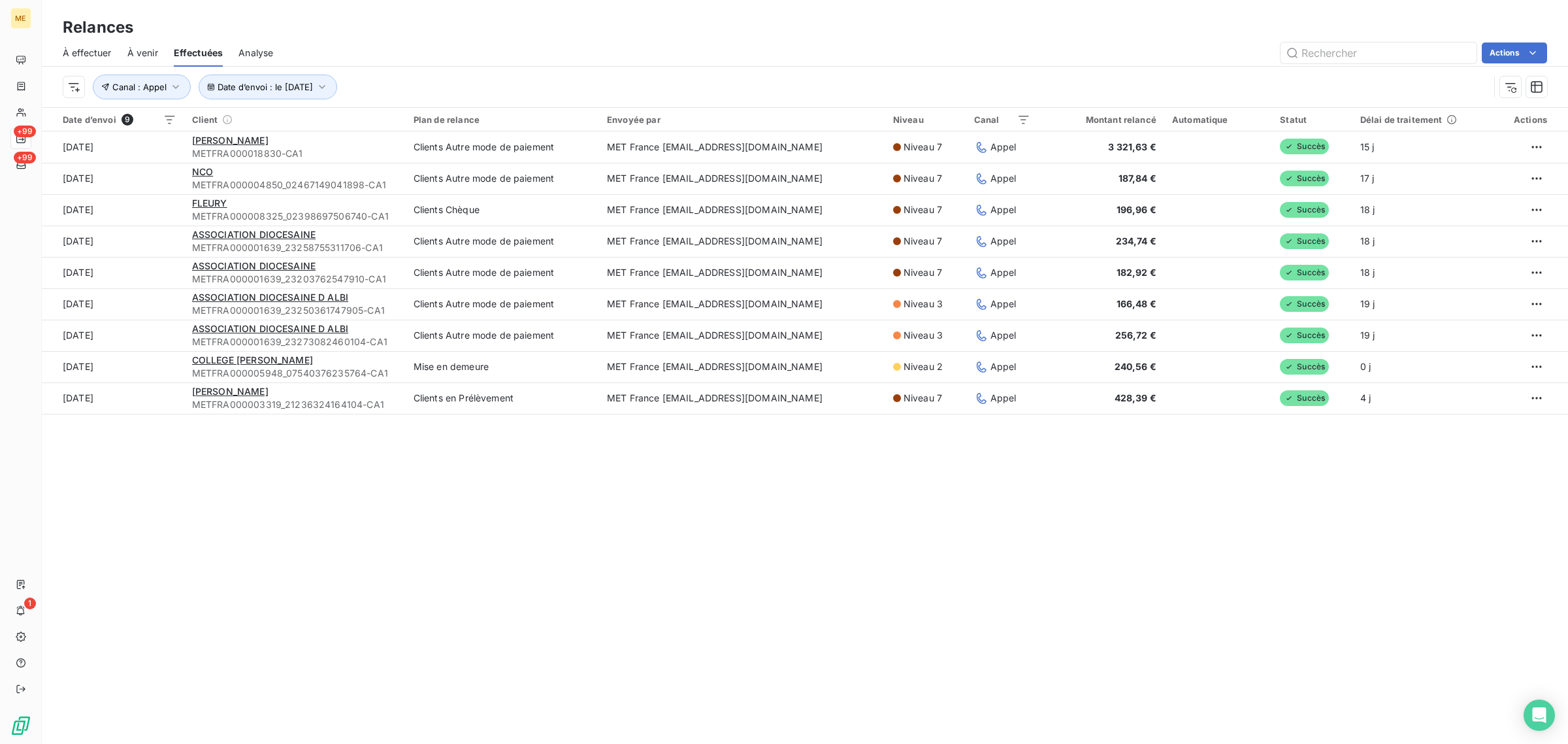
click at [134, 394] on td "[DATE]" at bounding box center [113, 398] width 142 height 31
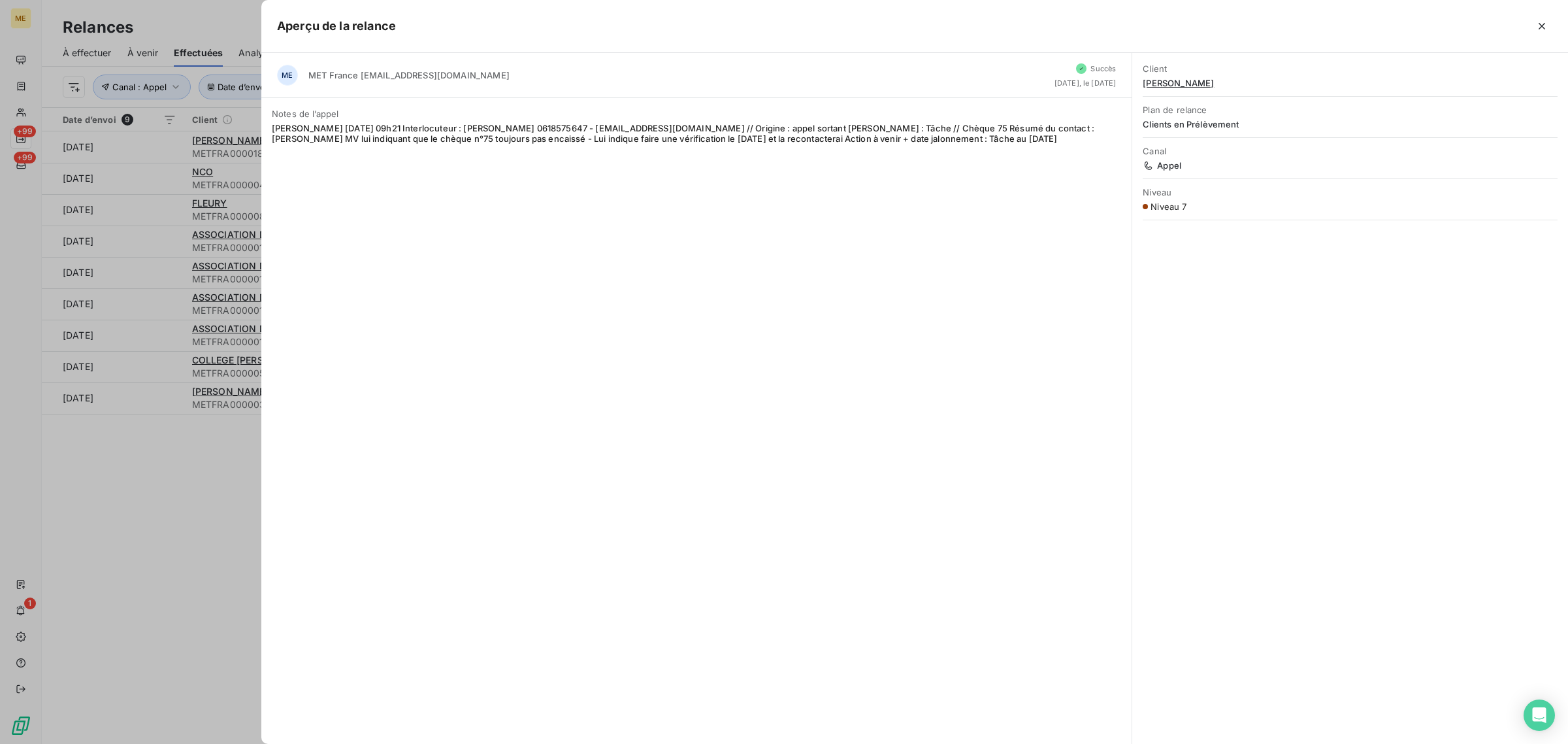
click at [157, 472] on div at bounding box center [784, 372] width 1568 height 744
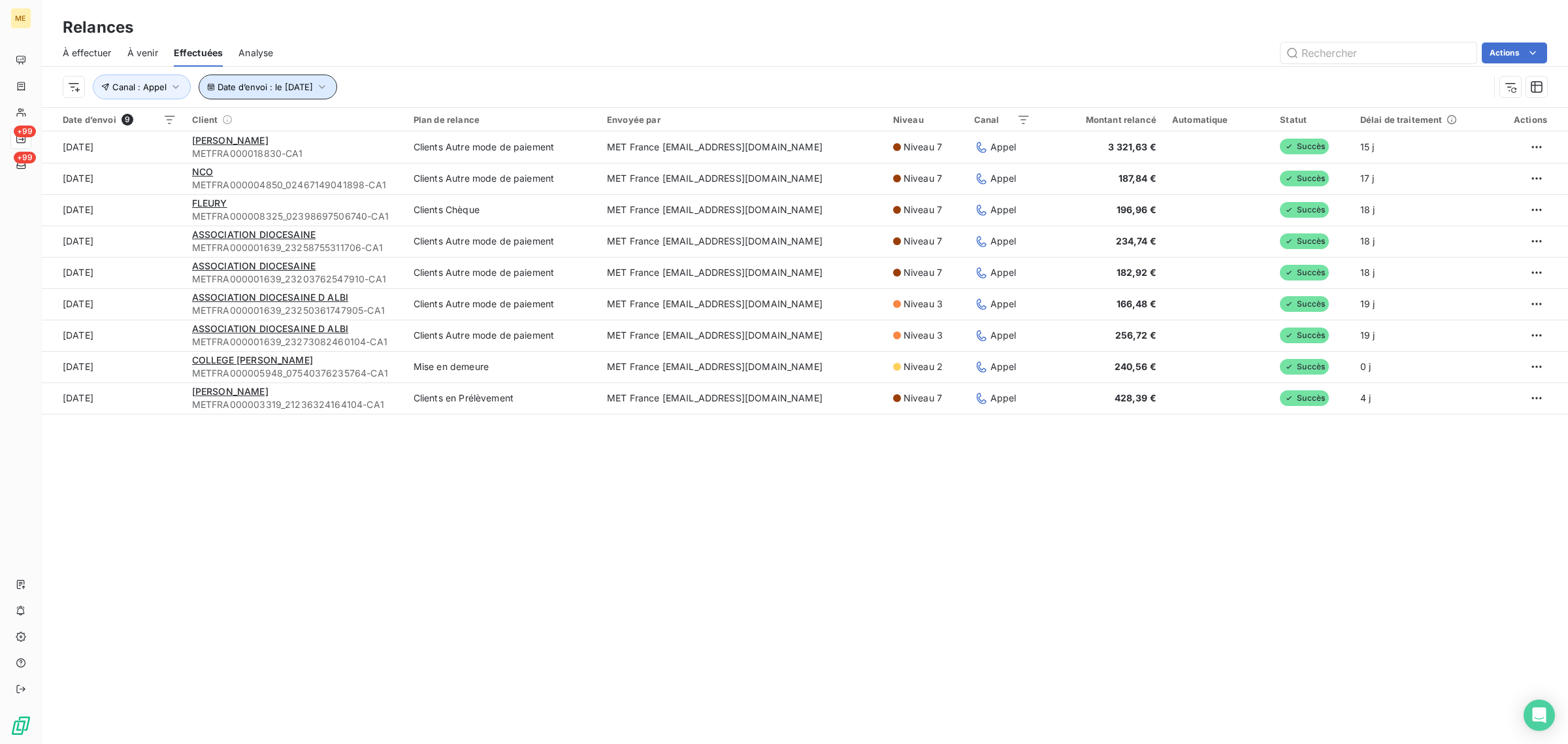
click at [240, 87] on span "Date d’envoi : le [DATE]" at bounding box center [264, 86] width 95 height 10
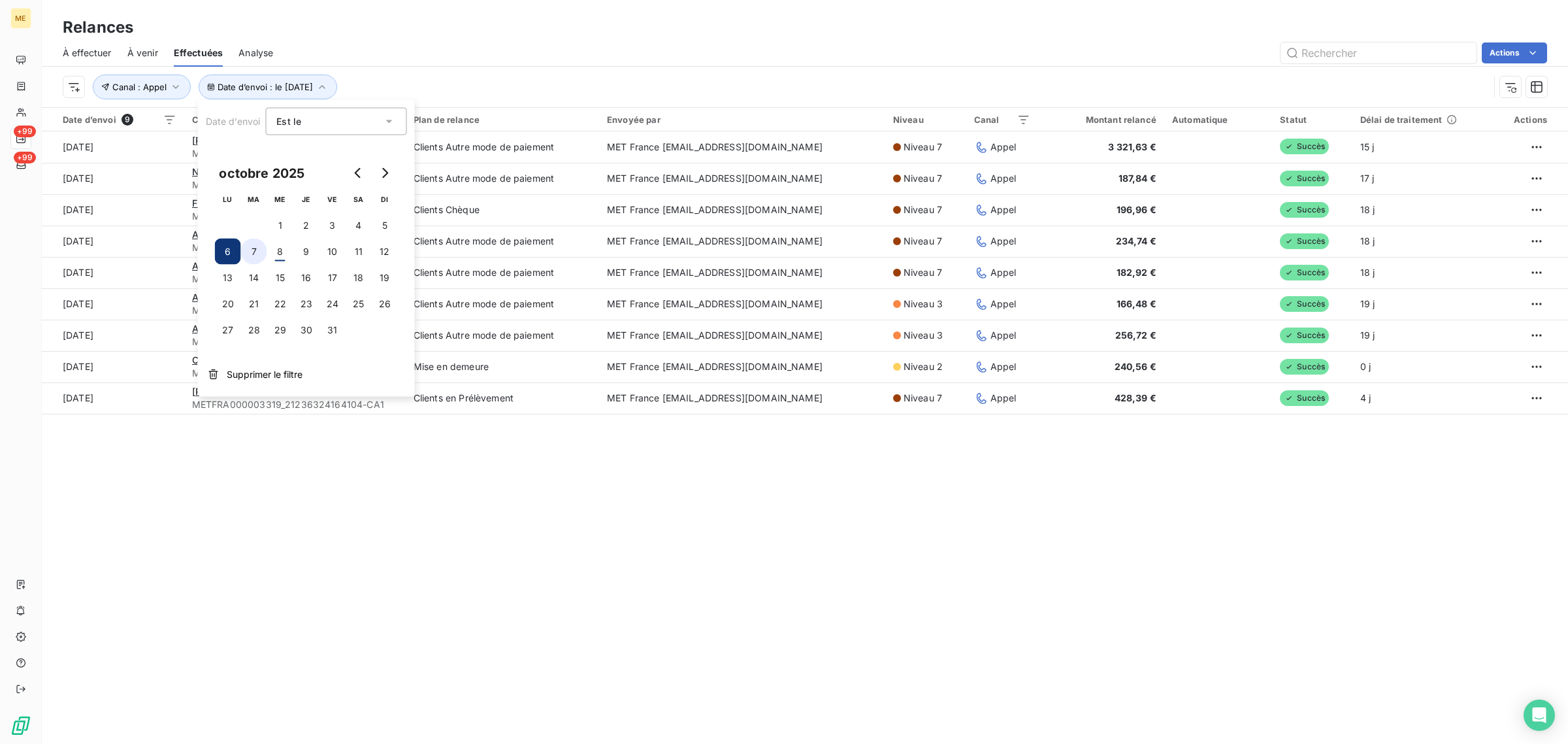
click at [256, 243] on button "7" at bounding box center [254, 251] width 26 height 26
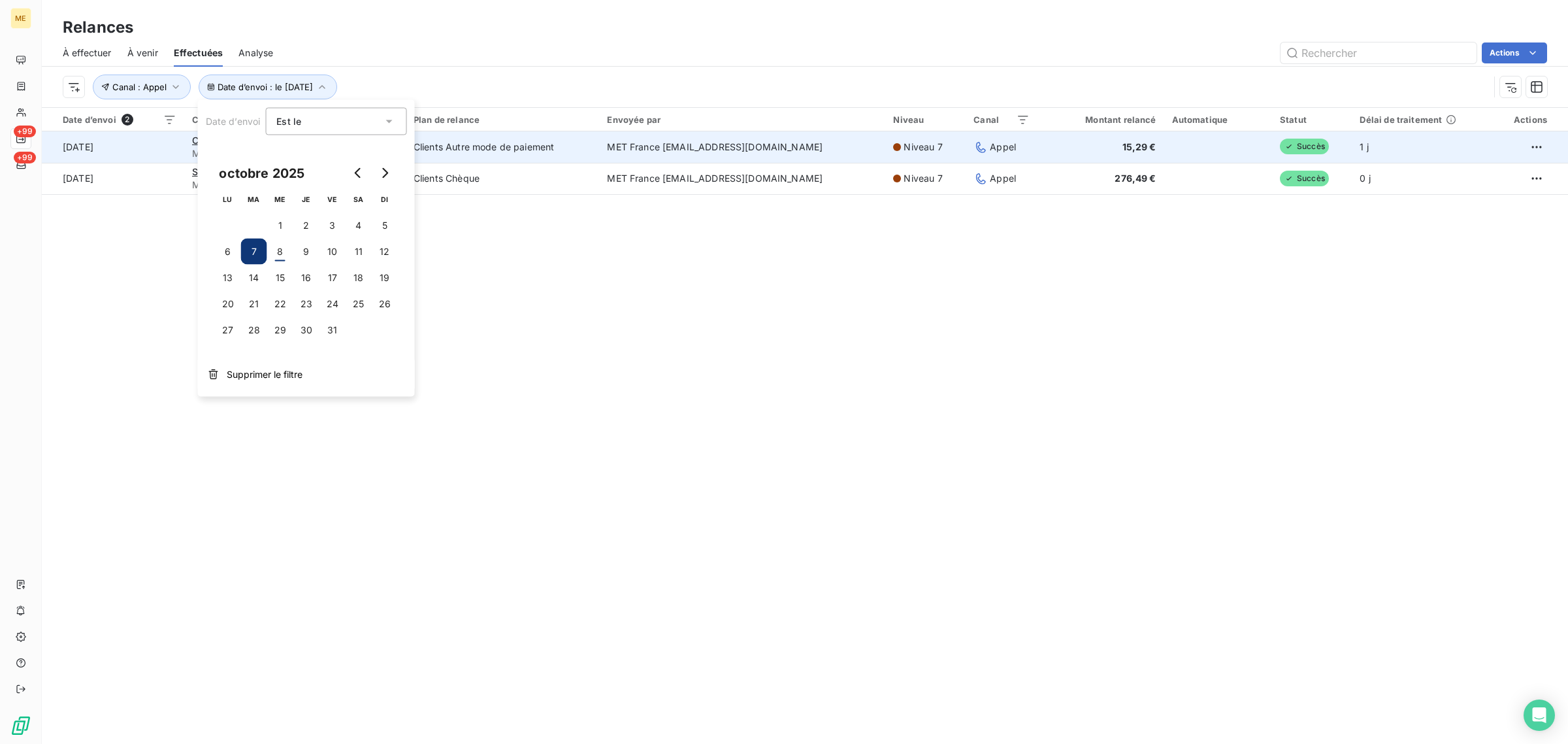
click at [551, 157] on td "Clients Autre mode de paiement" at bounding box center [503, 147] width 194 height 31
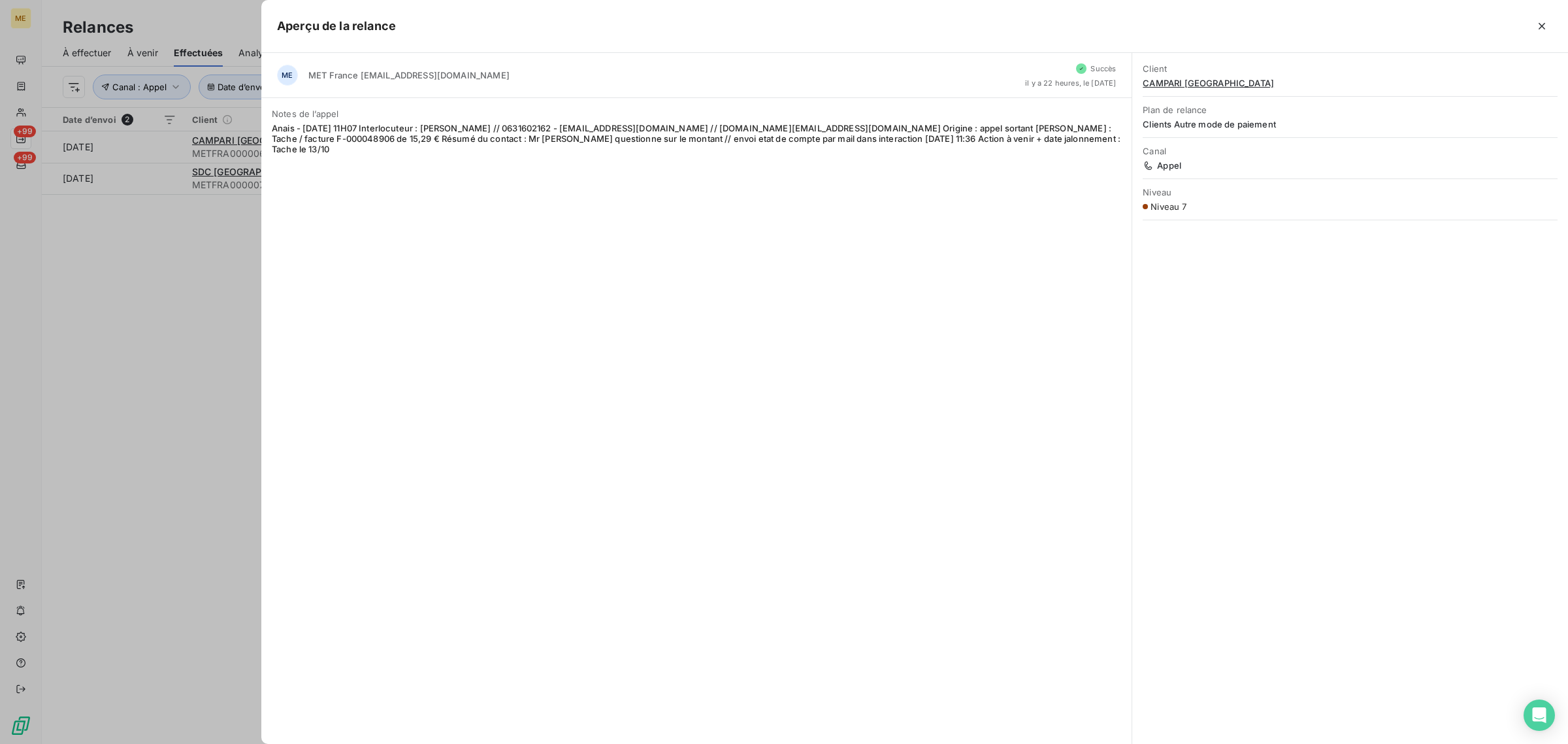
click at [125, 396] on div at bounding box center [784, 372] width 1568 height 744
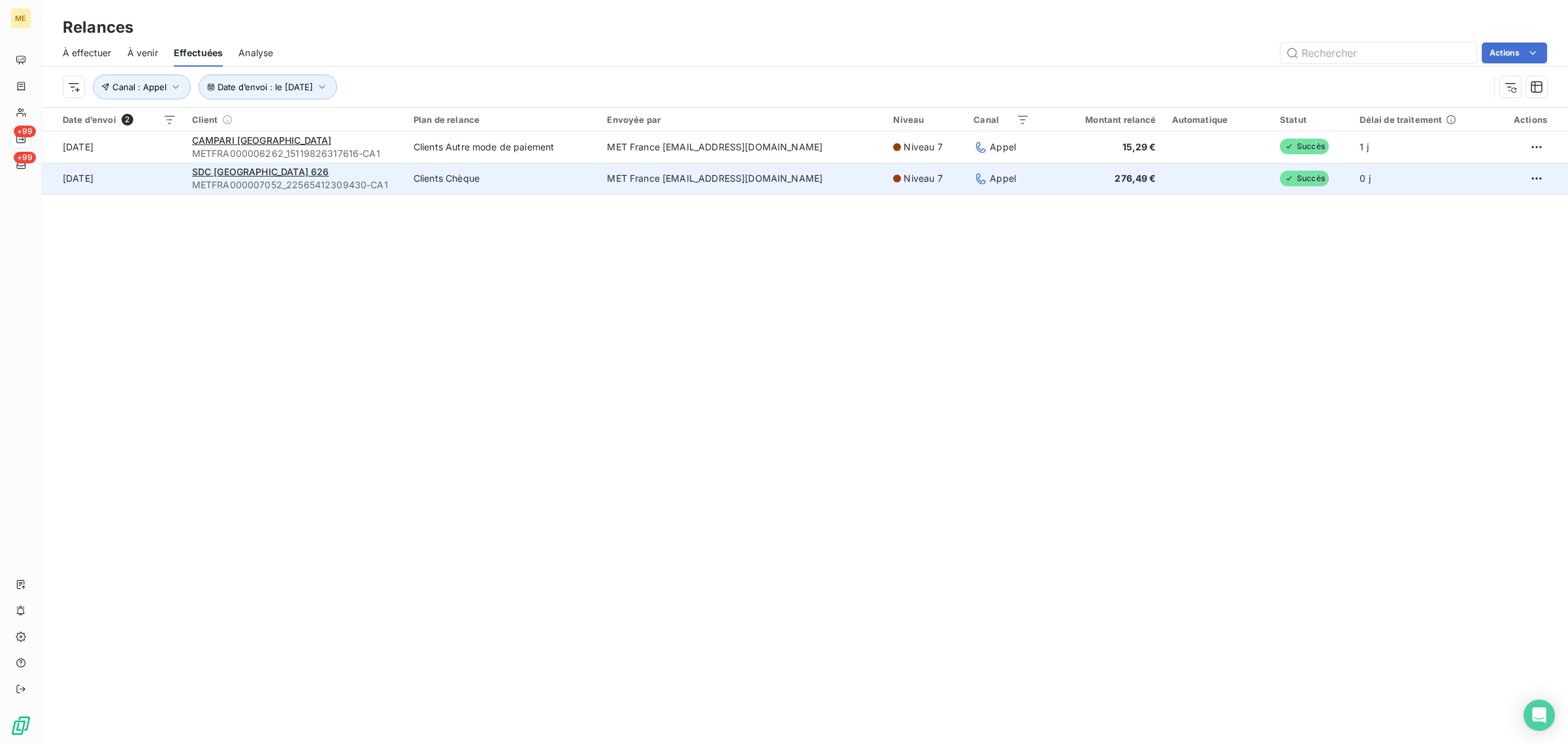
click at [133, 185] on td "[DATE]" at bounding box center [113, 178] width 142 height 31
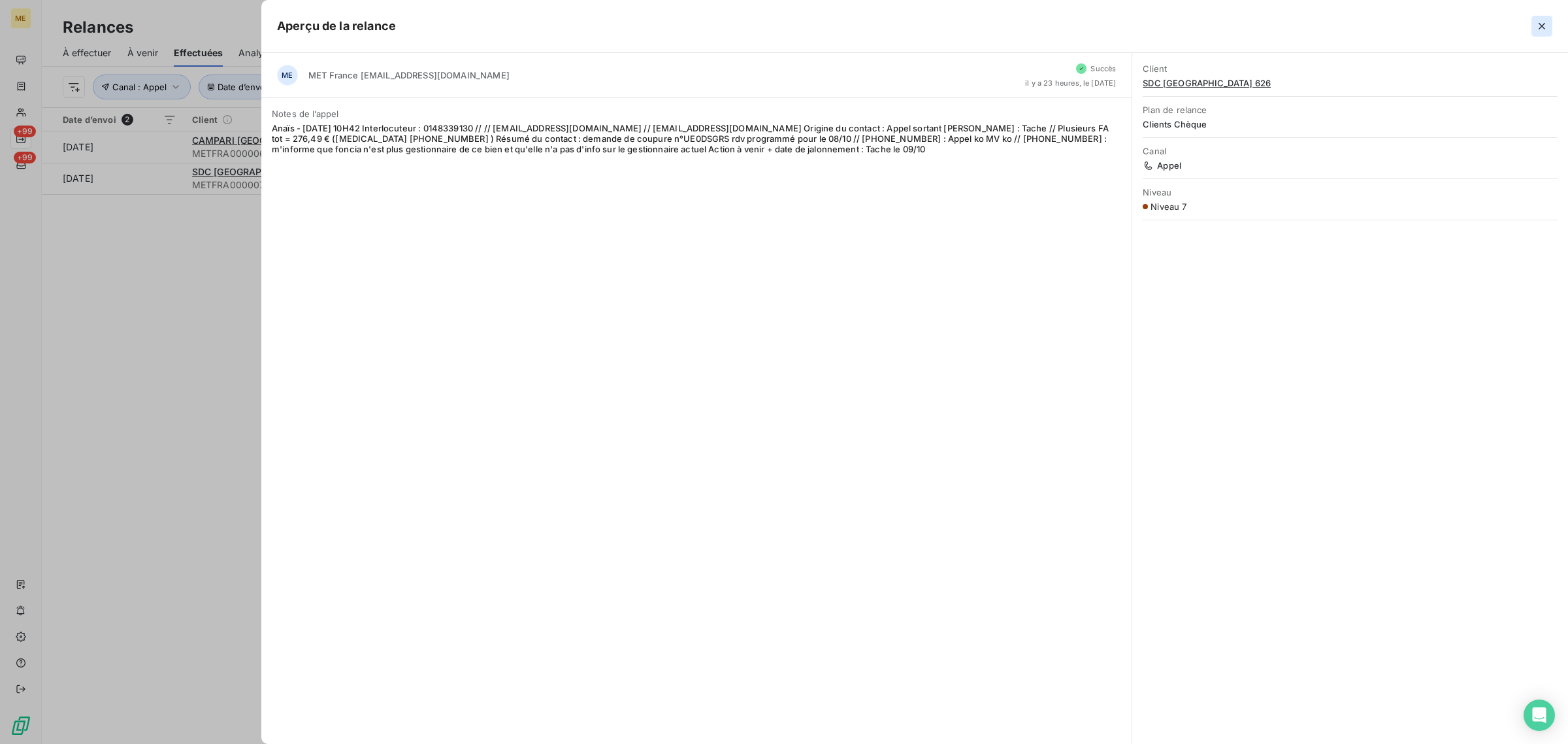
click at [1545, 30] on icon "button" at bounding box center [1541, 26] width 13 height 13
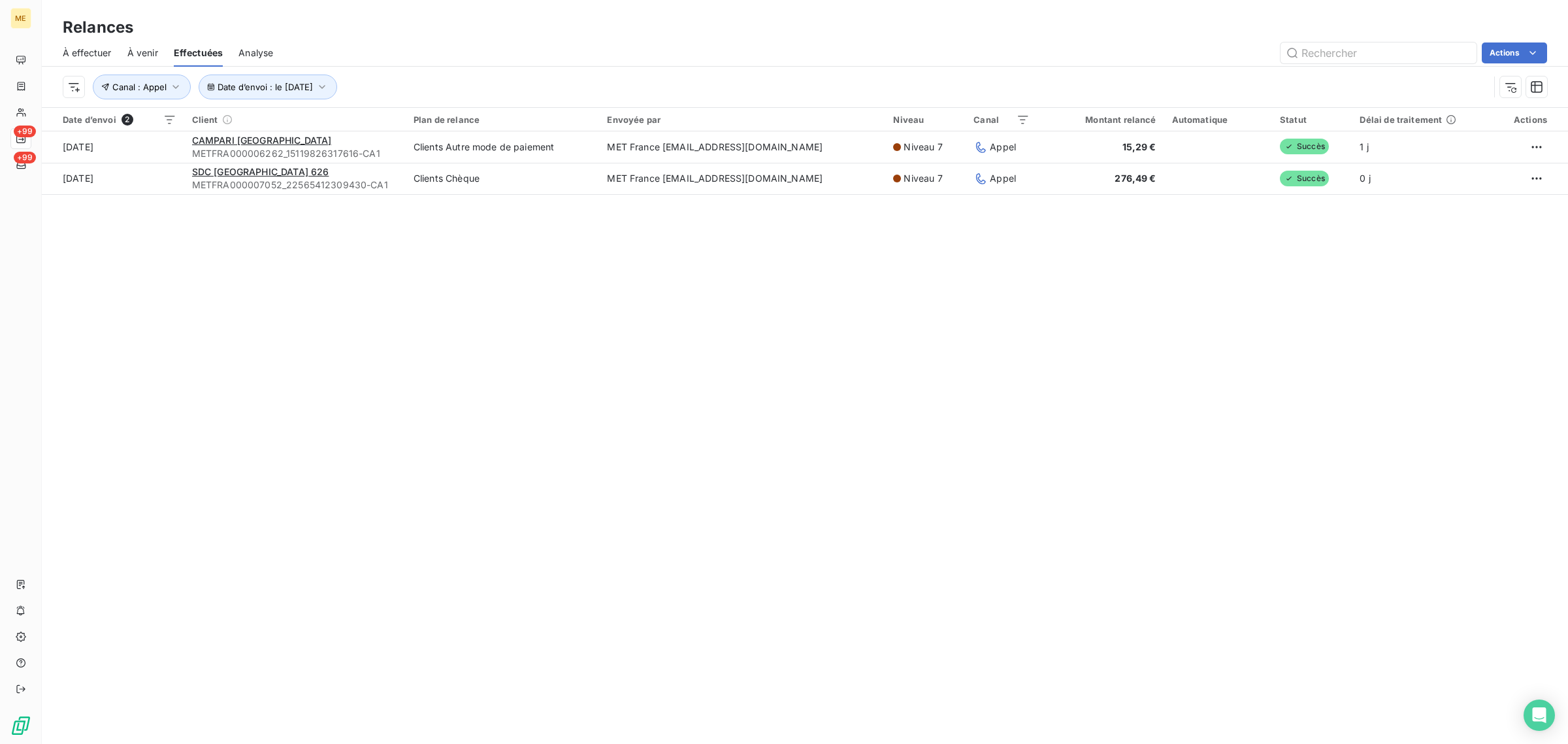
click at [697, 383] on div "Relances À effectuer À venir Effectuées Analyse Actions Date d’envoi : le [DATE…" at bounding box center [805, 372] width 1526 height 744
click at [694, 335] on div "Relances À effectuer À venir Effectuées Analyse Actions Date d’envoi : le [DATE…" at bounding box center [805, 372] width 1526 height 744
